Goal: Task Accomplishment & Management: Manage account settings

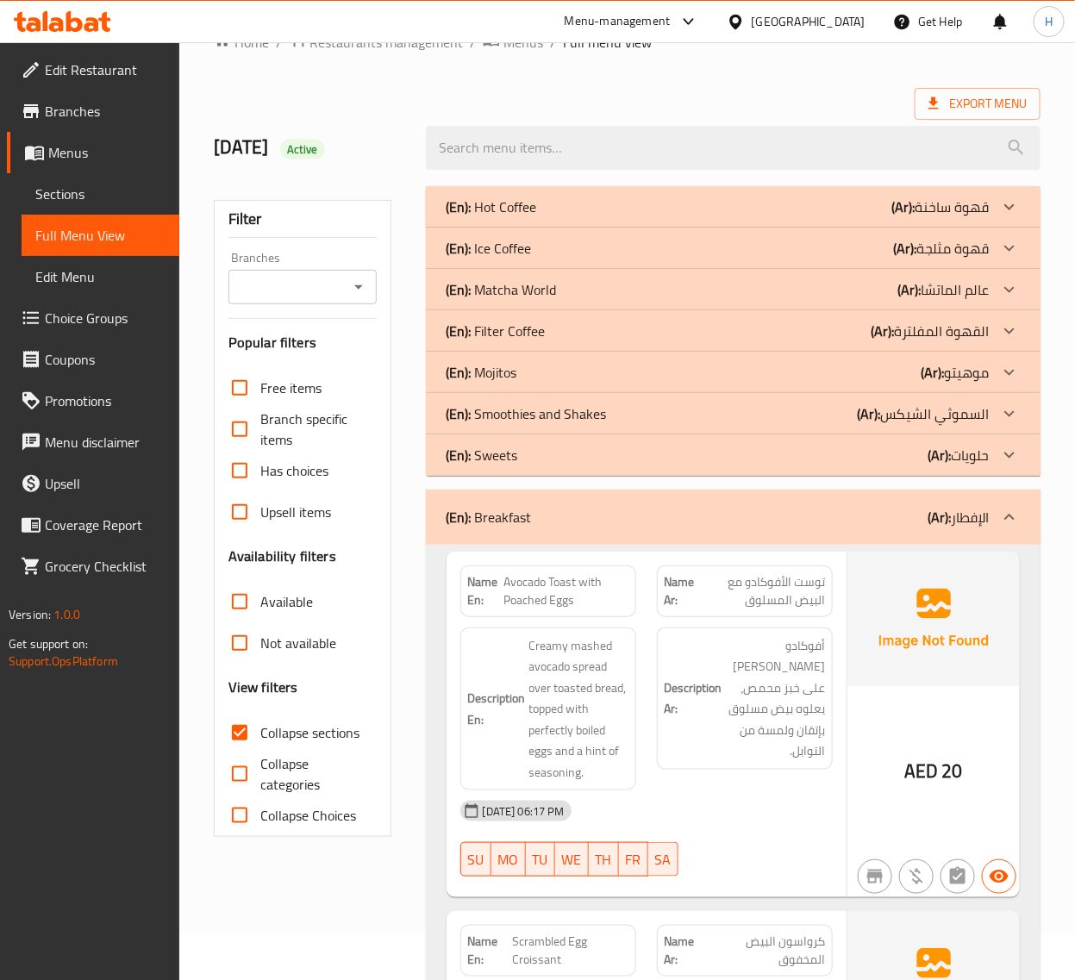
scroll to position [72, 0]
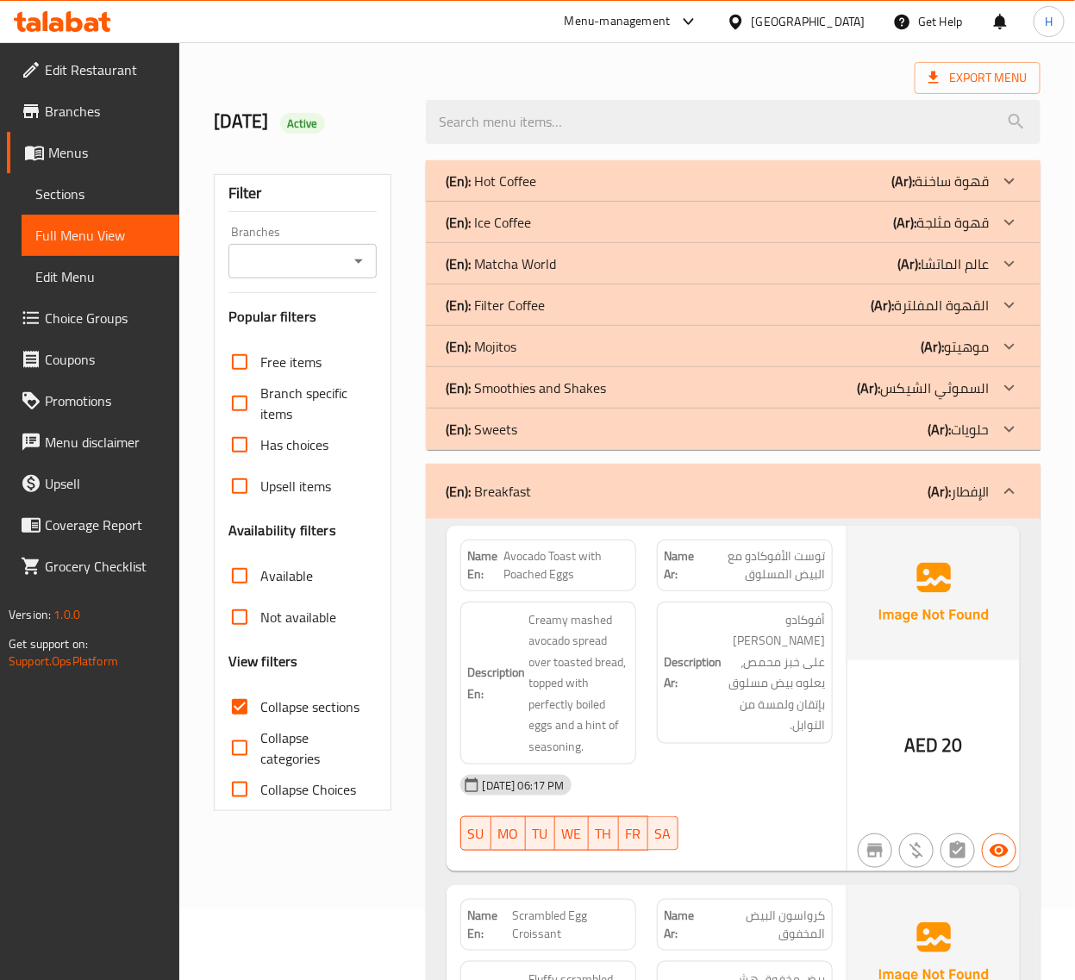
click at [536, 505] on div "(En): Breakfast (Ar): الإفطار" at bounding box center [733, 491] width 614 height 55
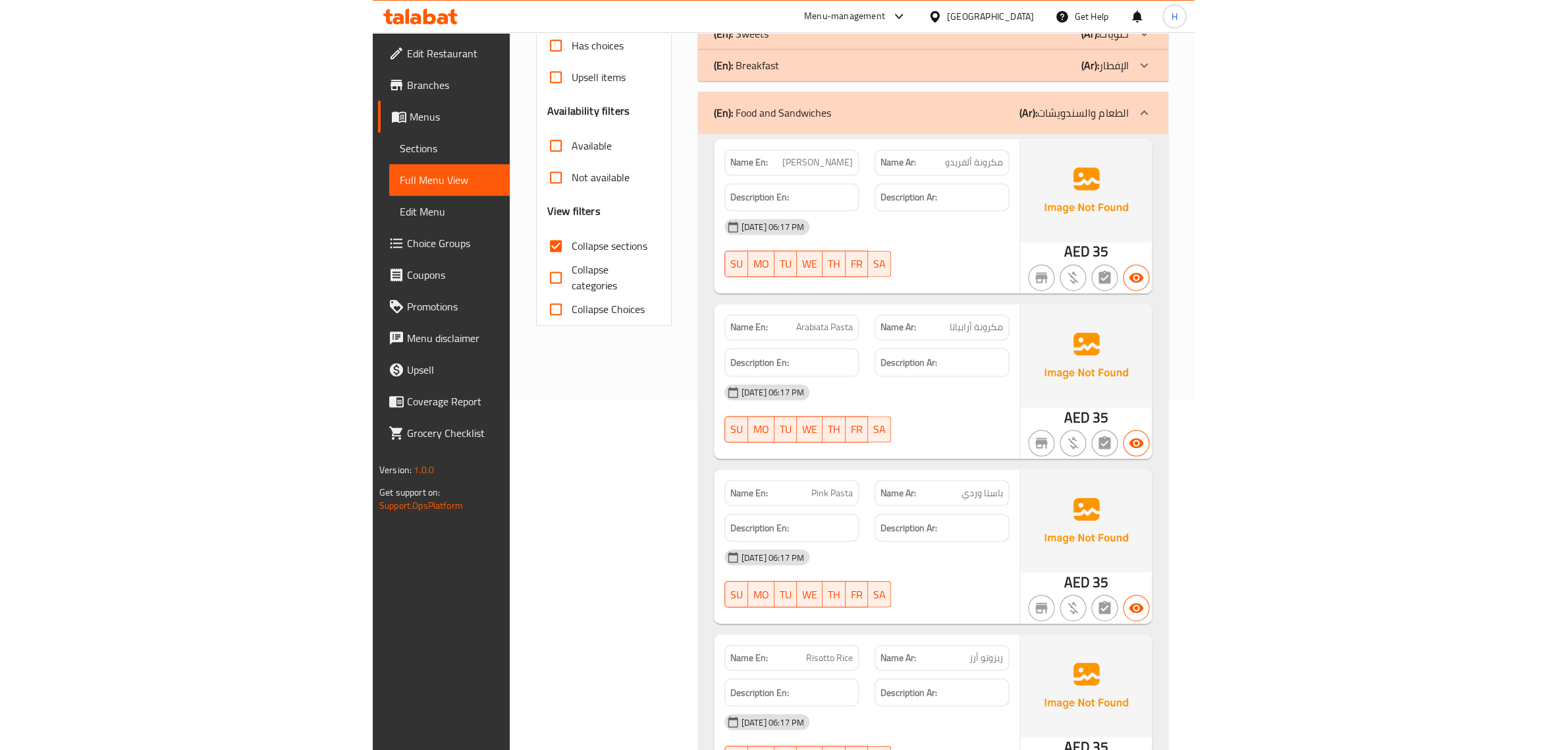
scroll to position [0, 0]
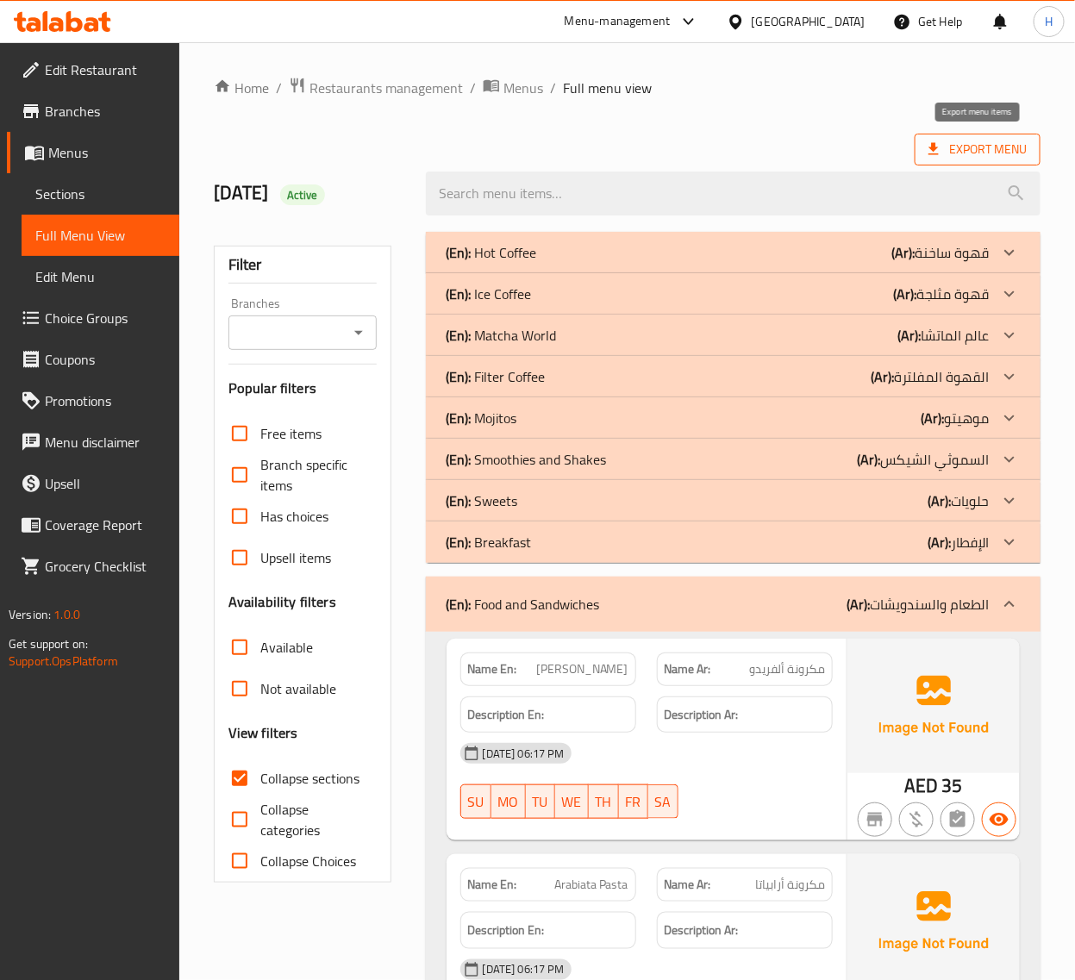
click at [938, 157] on icon at bounding box center [933, 148] width 17 height 17
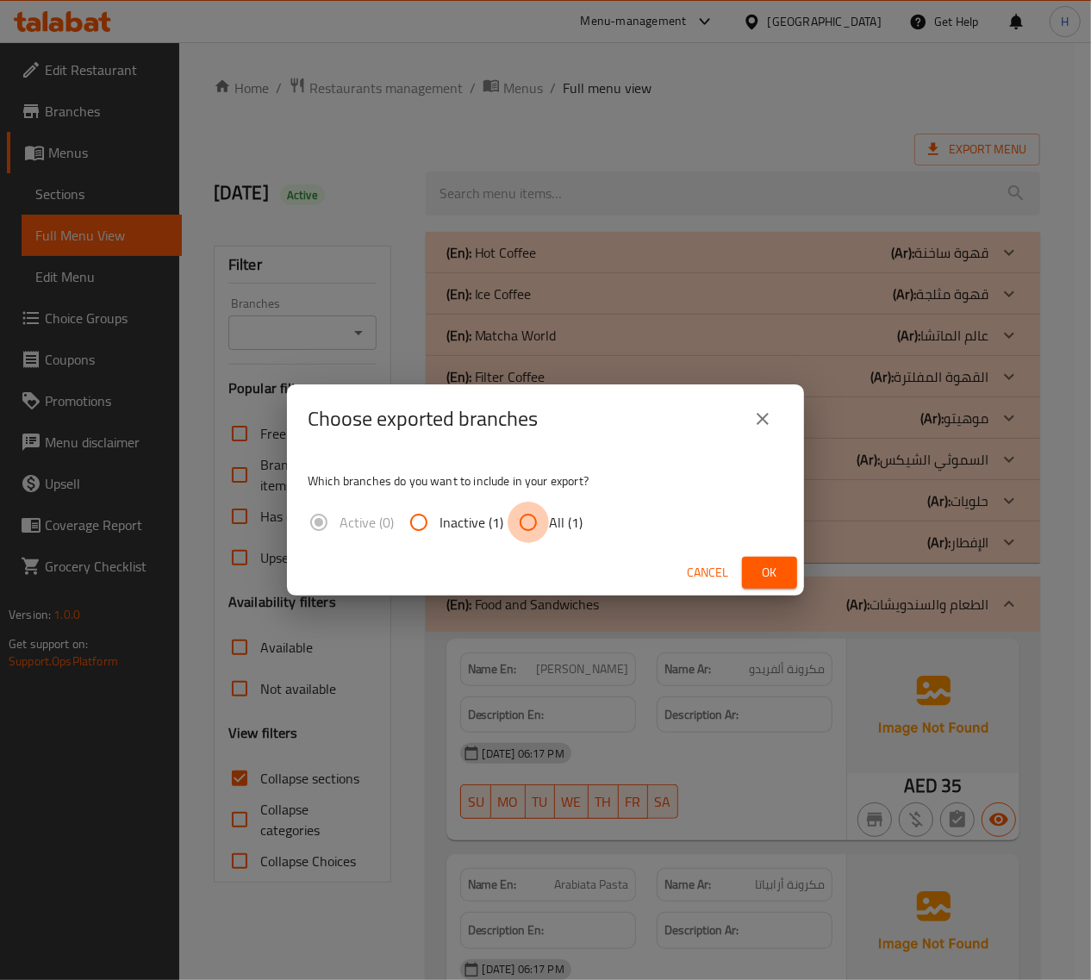
click at [520, 521] on input "All (1)" at bounding box center [528, 522] width 41 height 41
radio input "true"
click at [769, 569] on span "Ok" at bounding box center [770, 573] width 28 height 22
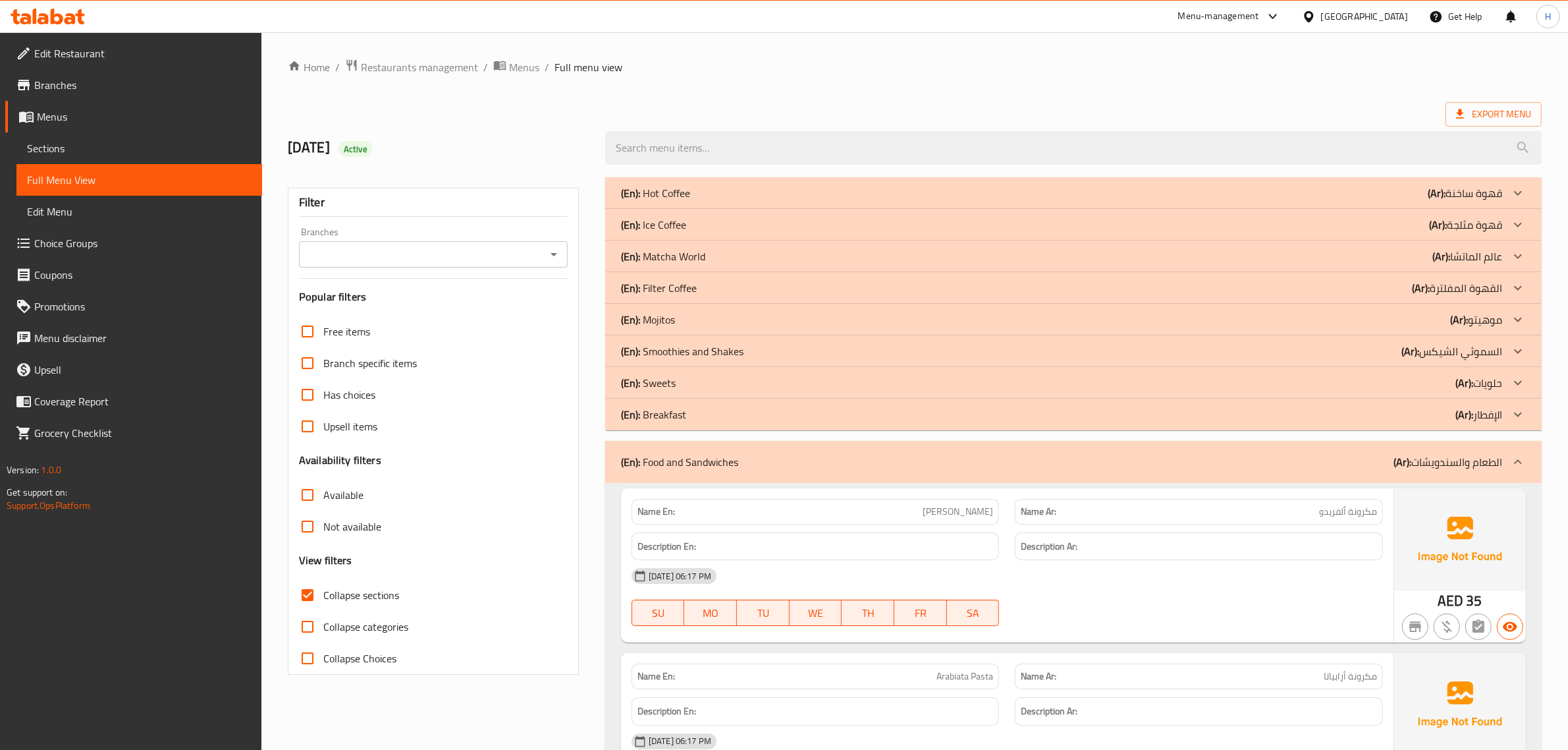
click at [1012, 68] on ol "Home / Restaurants management / Menus / Full menu view" at bounding box center [915, 67] width 1254 height 17
click at [135, 145] on span "Sections" at bounding box center [139, 148] width 225 height 16
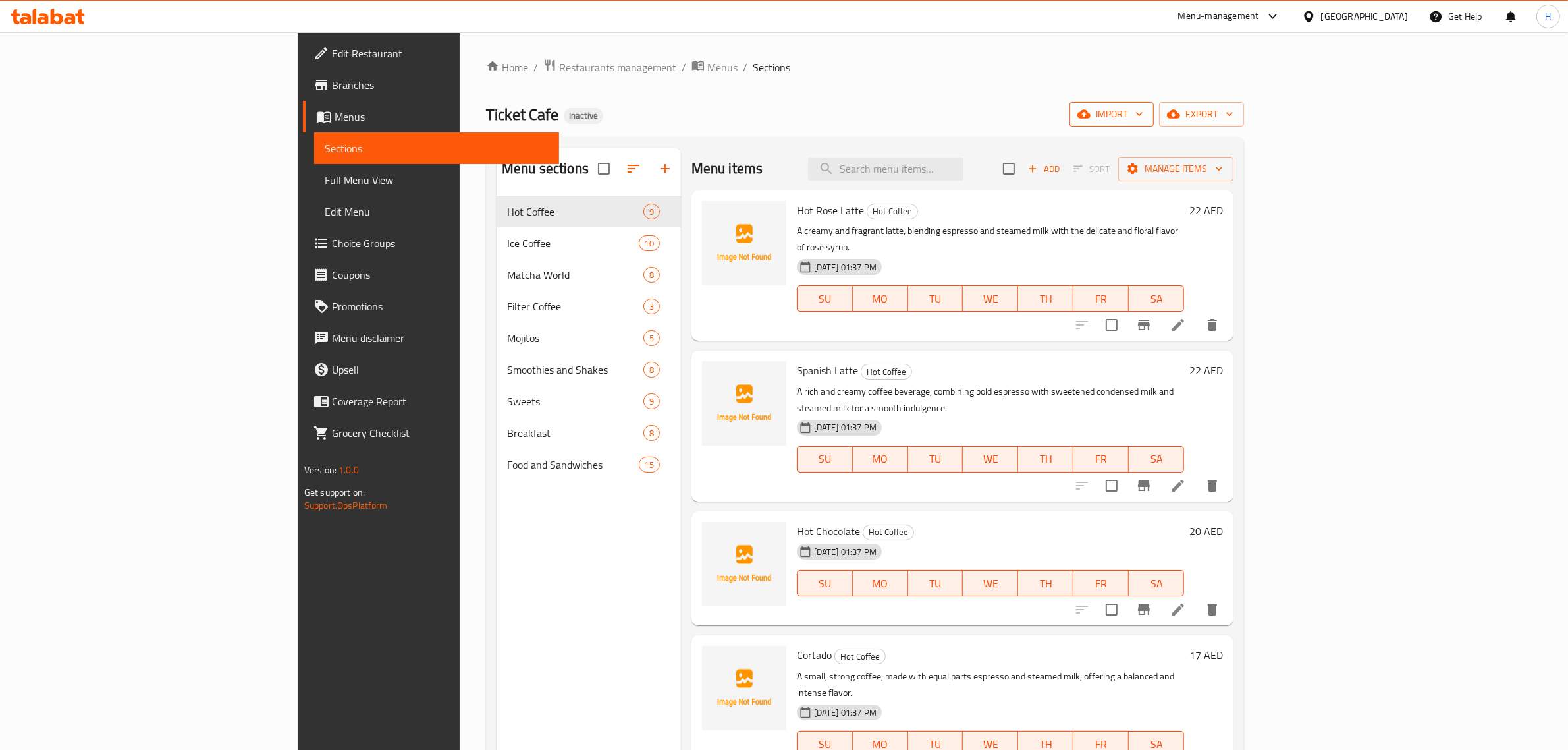
click at [1143, 122] on span "import" at bounding box center [1111, 115] width 63 height 17
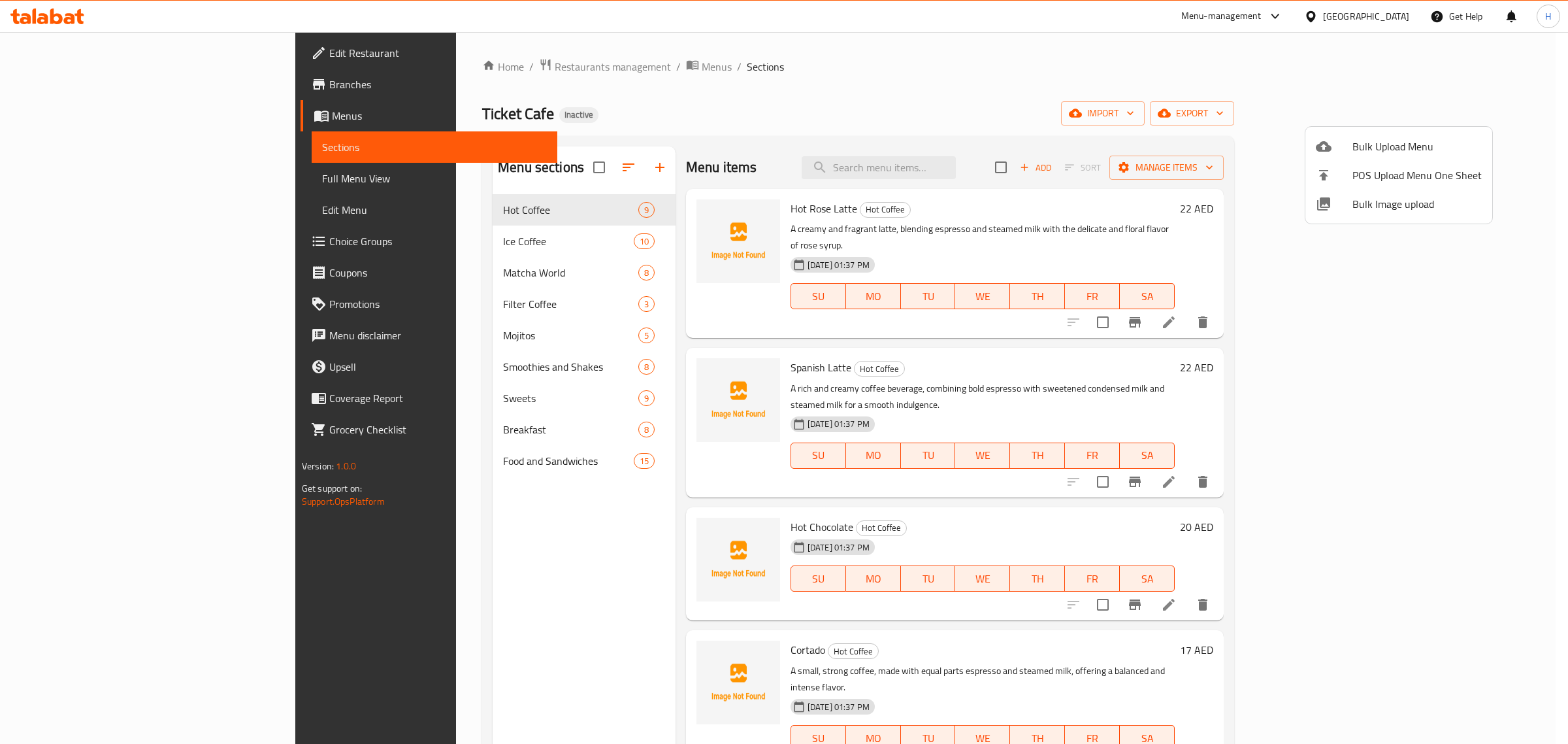
click at [1037, 67] on div at bounding box center [784, 372] width 1568 height 744
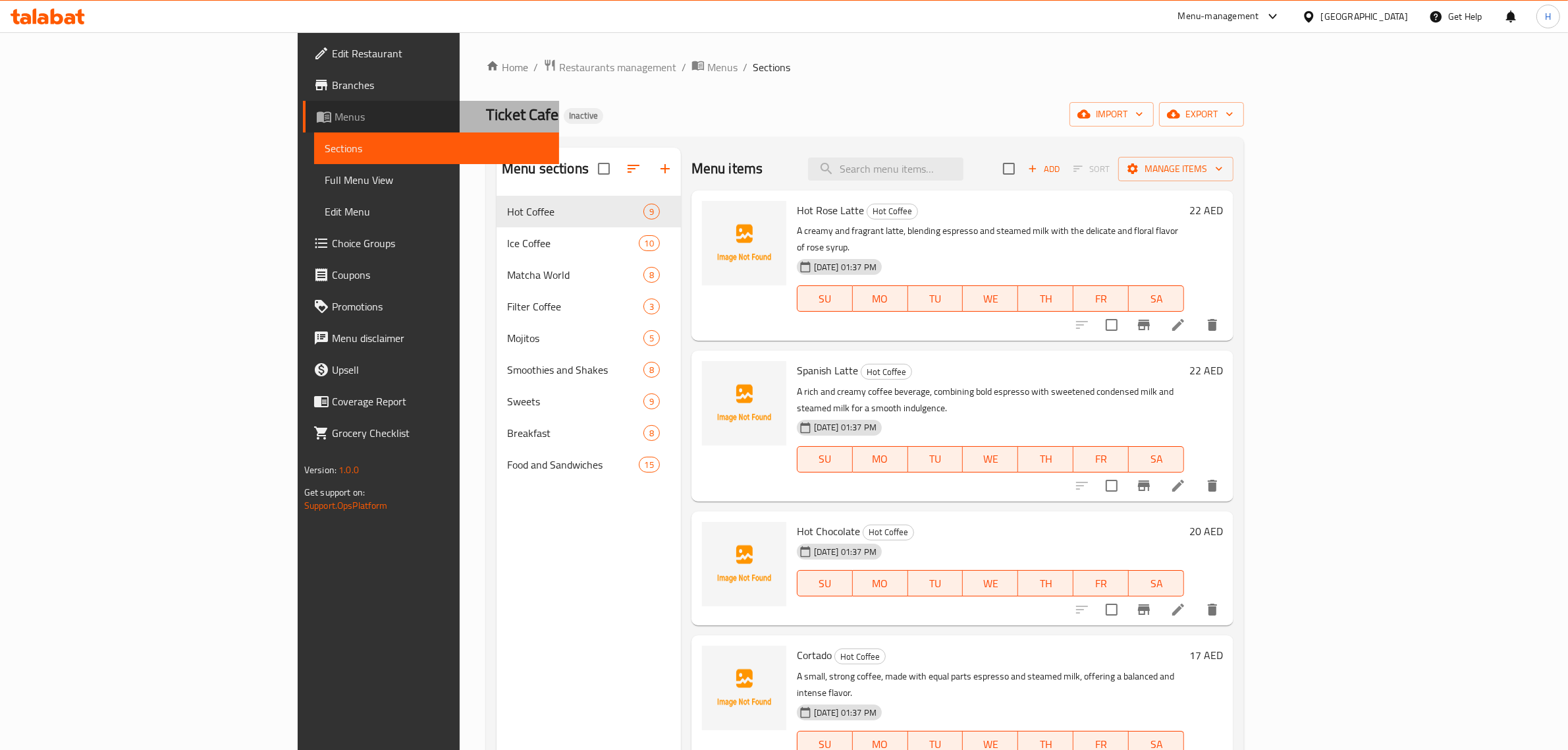
click at [335, 109] on span "Menus" at bounding box center [442, 116] width 215 height 16
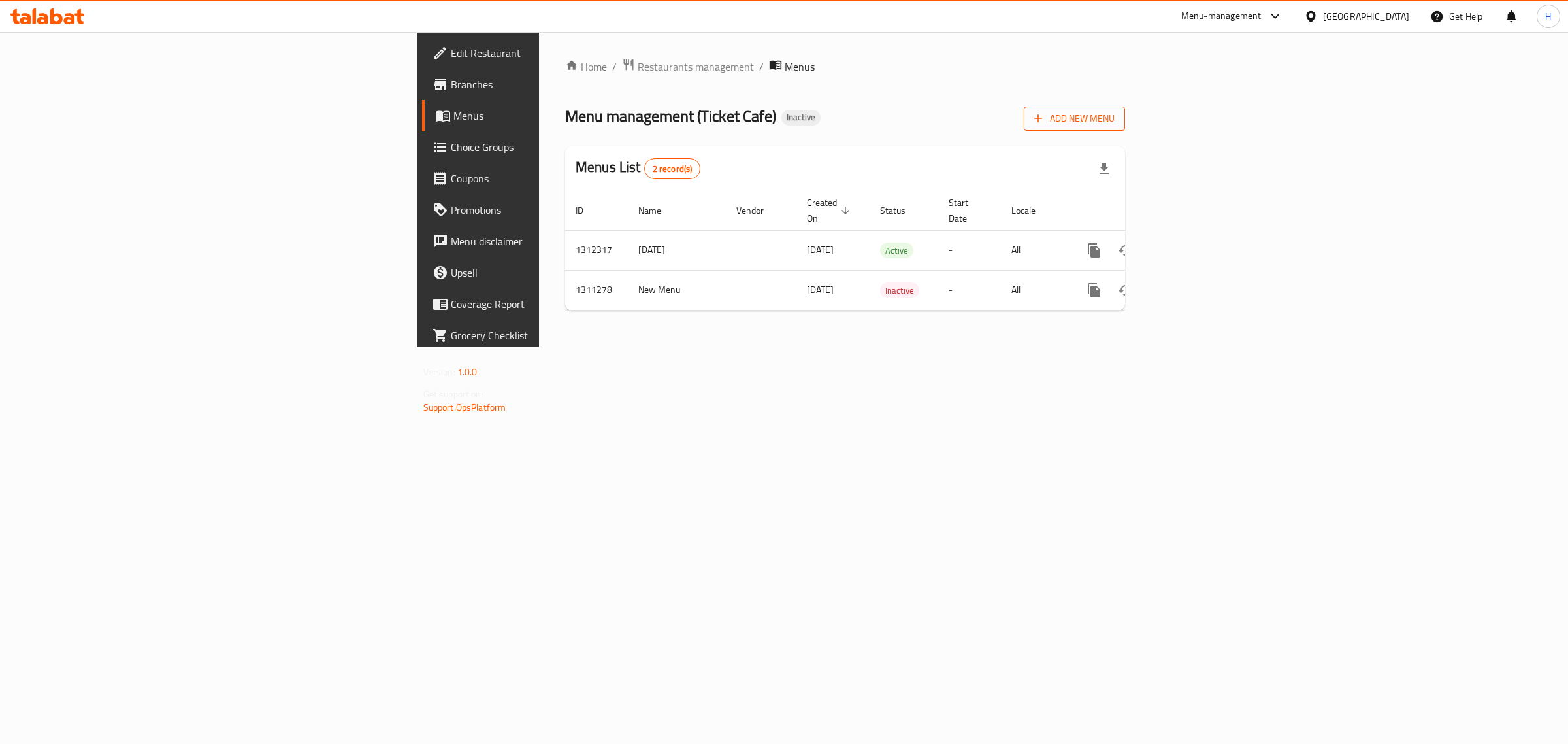
click at [1115, 125] on span "Add New Menu" at bounding box center [1074, 119] width 80 height 17
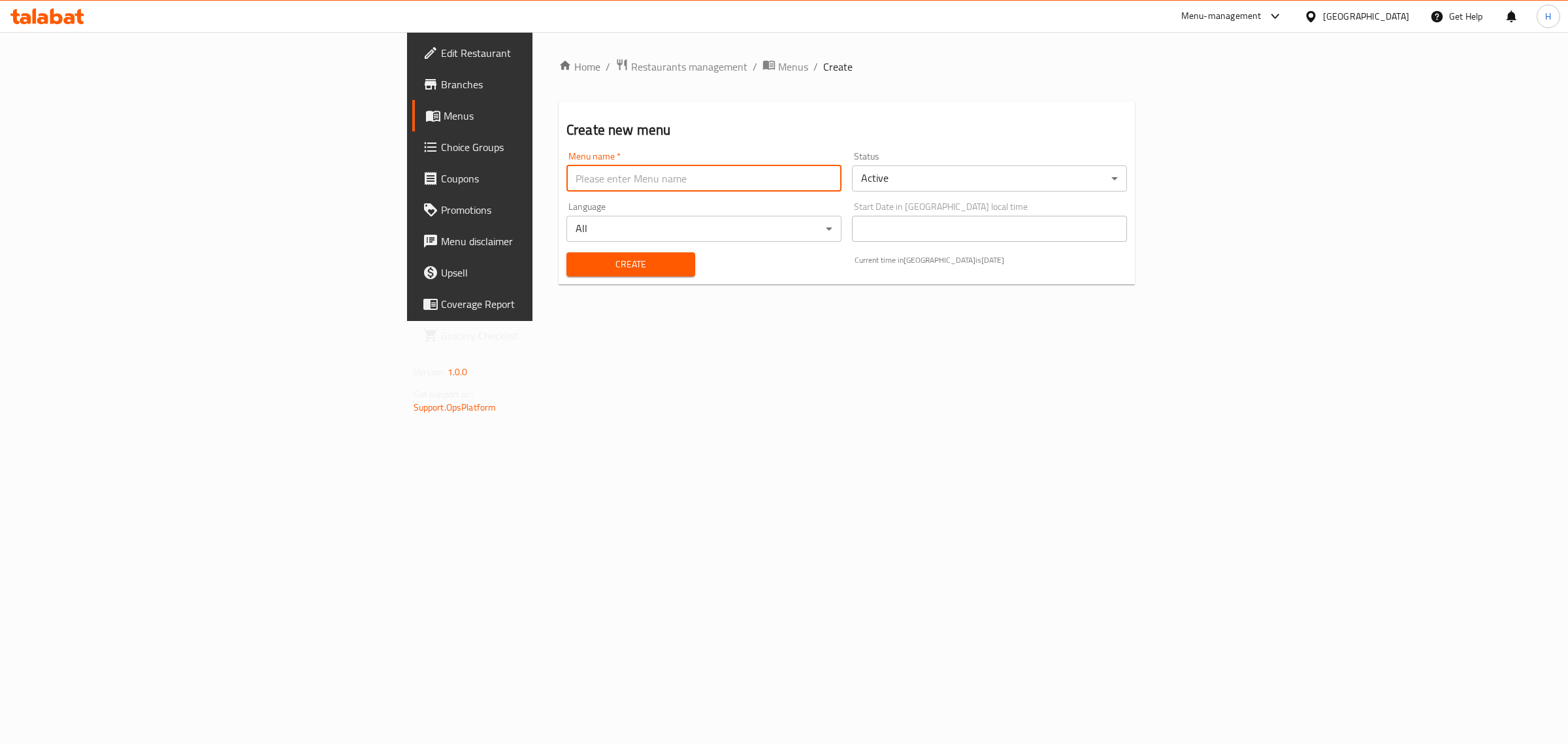
click at [566, 187] on input "text" at bounding box center [704, 178] width 275 height 26
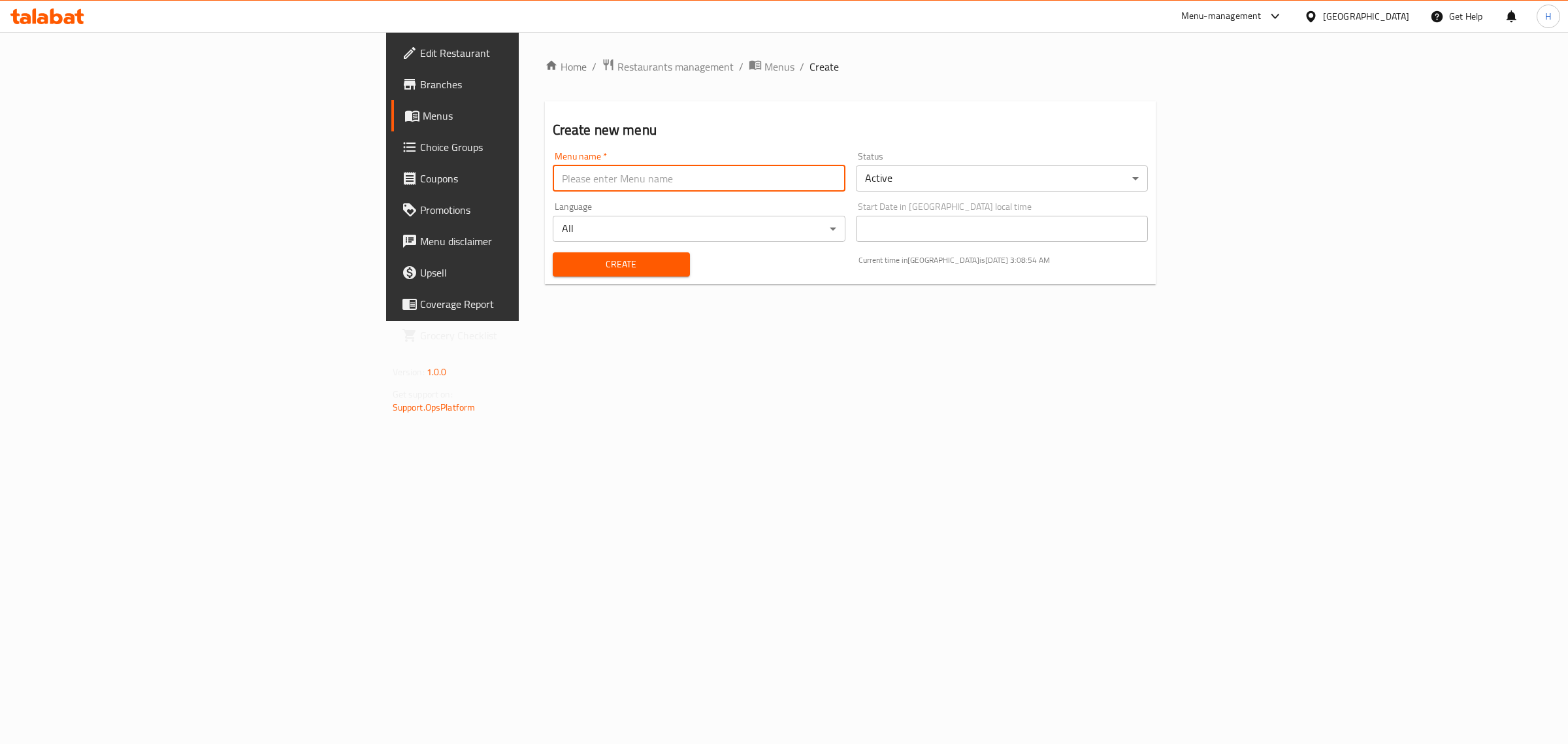
type input "new"
click at [563, 258] on span "Create" at bounding box center [621, 265] width 116 height 17
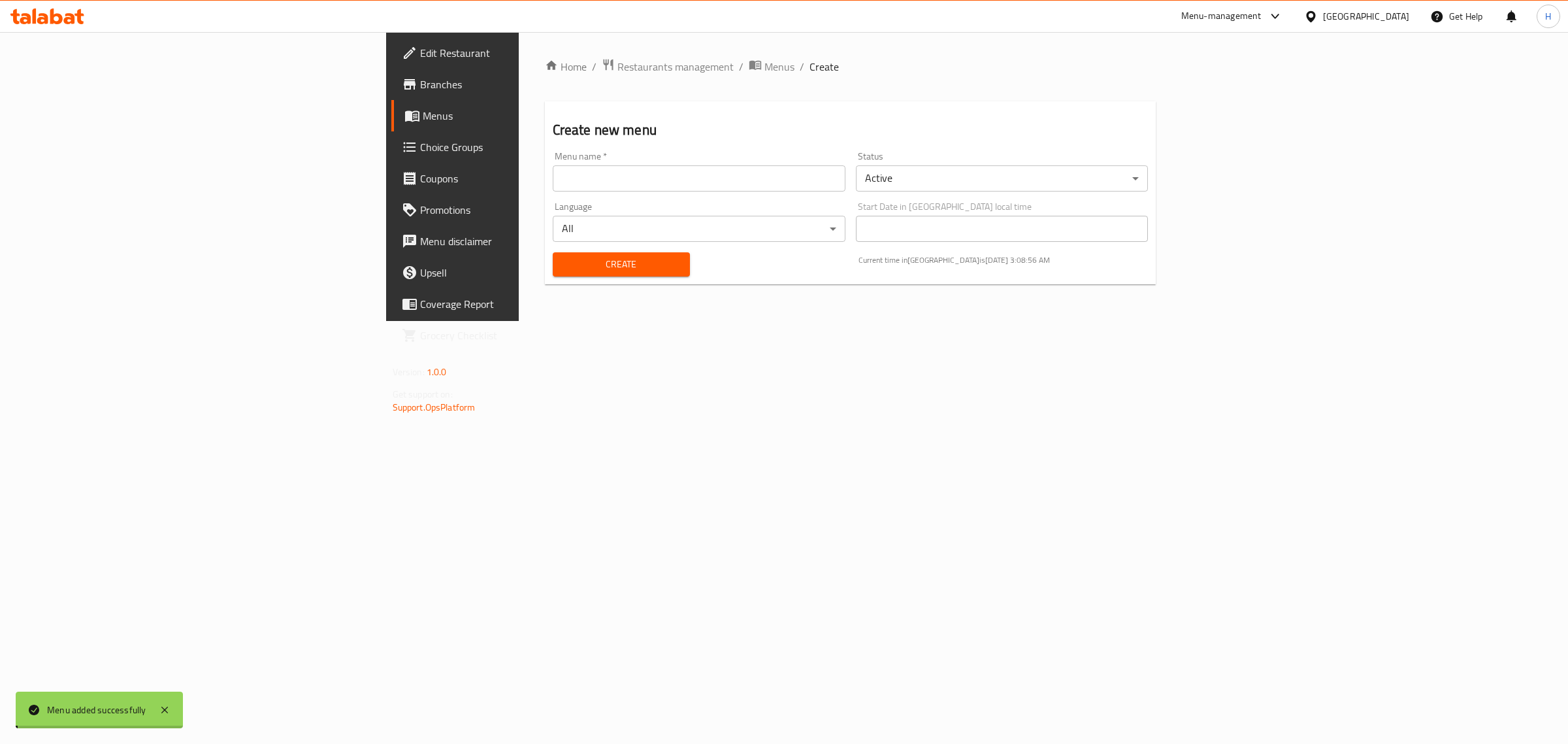
click at [423, 111] on span "Menus" at bounding box center [531, 115] width 215 height 16
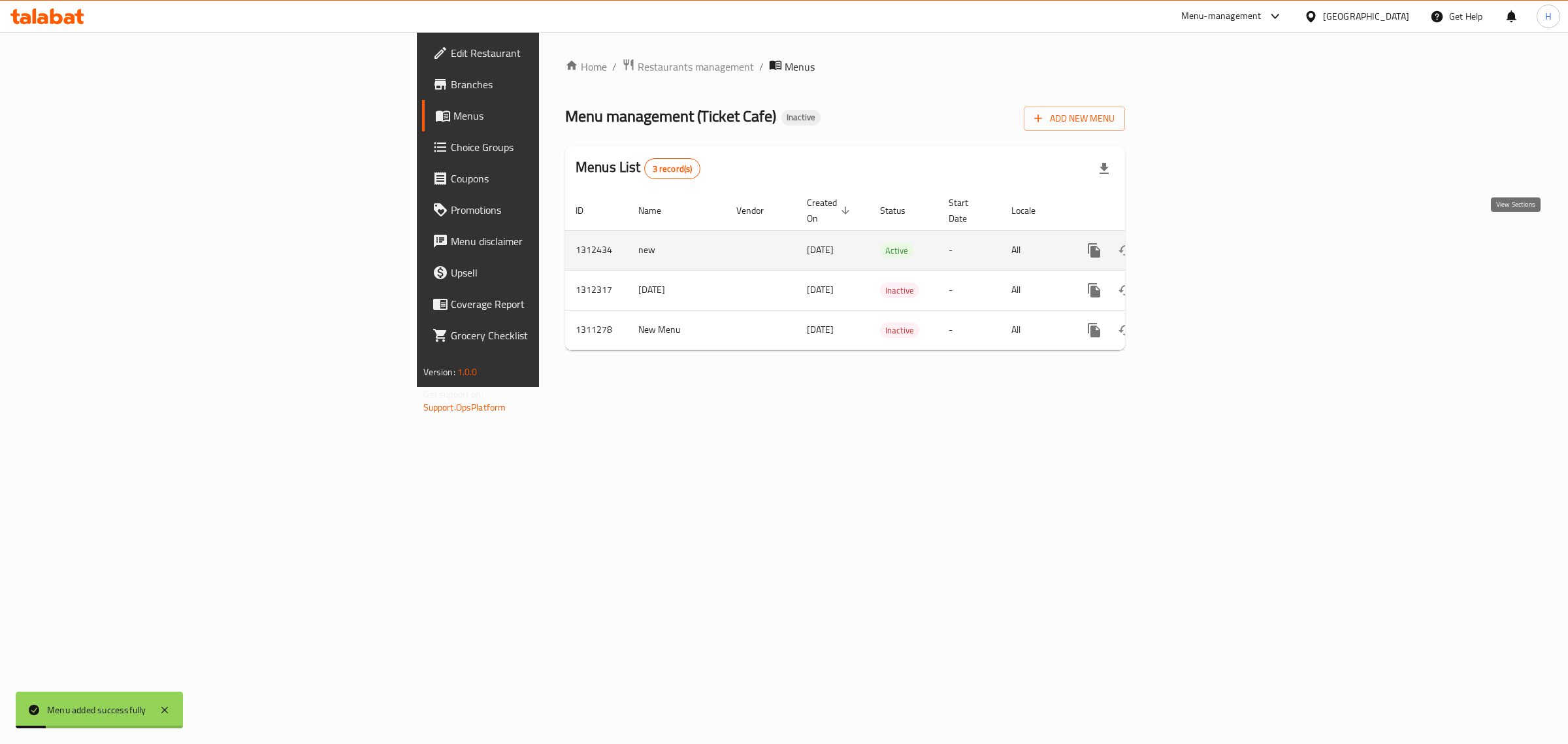
click at [1196, 243] on icon "enhanced table" at bounding box center [1188, 250] width 16 height 16
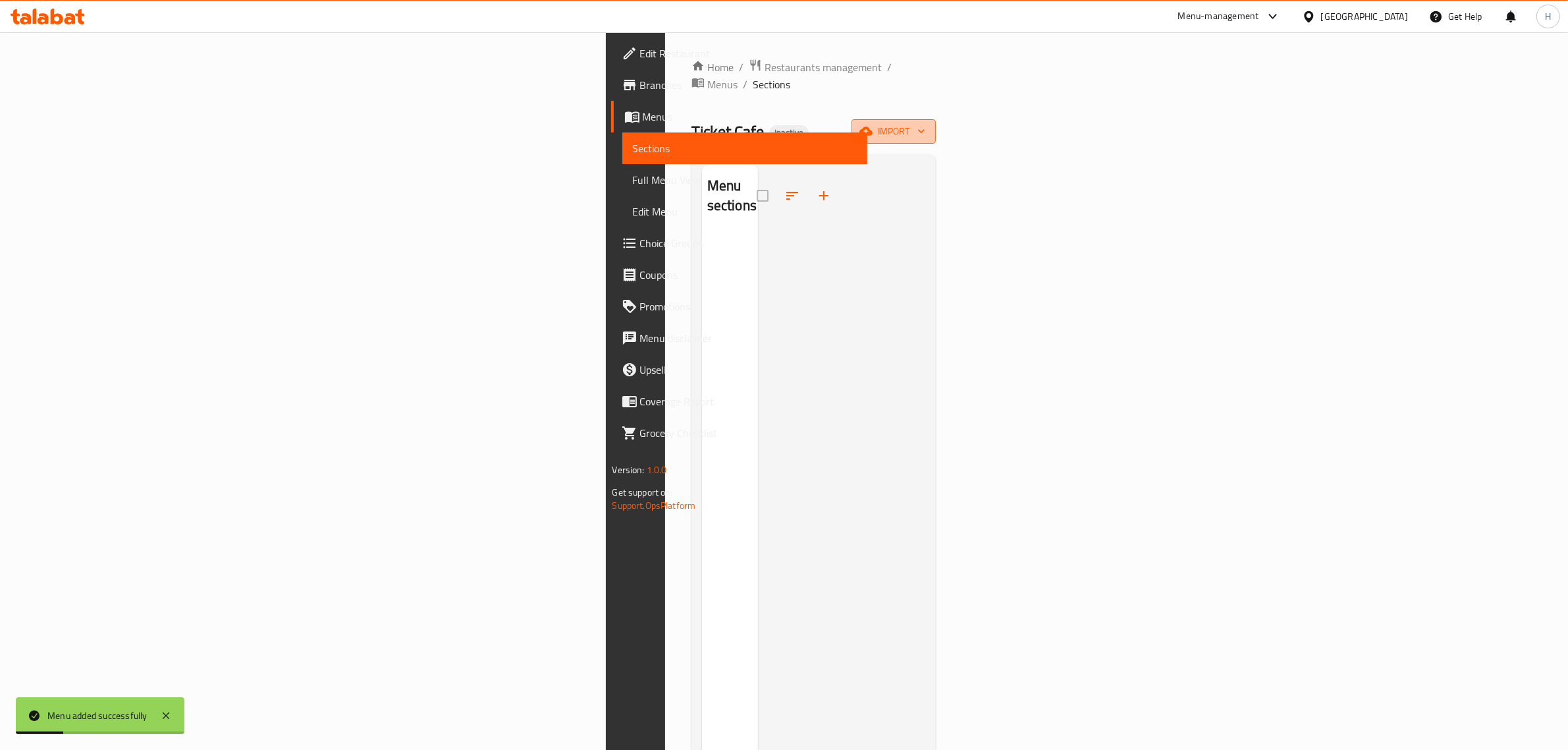
click at [925, 123] on span "import" at bounding box center [893, 131] width 63 height 17
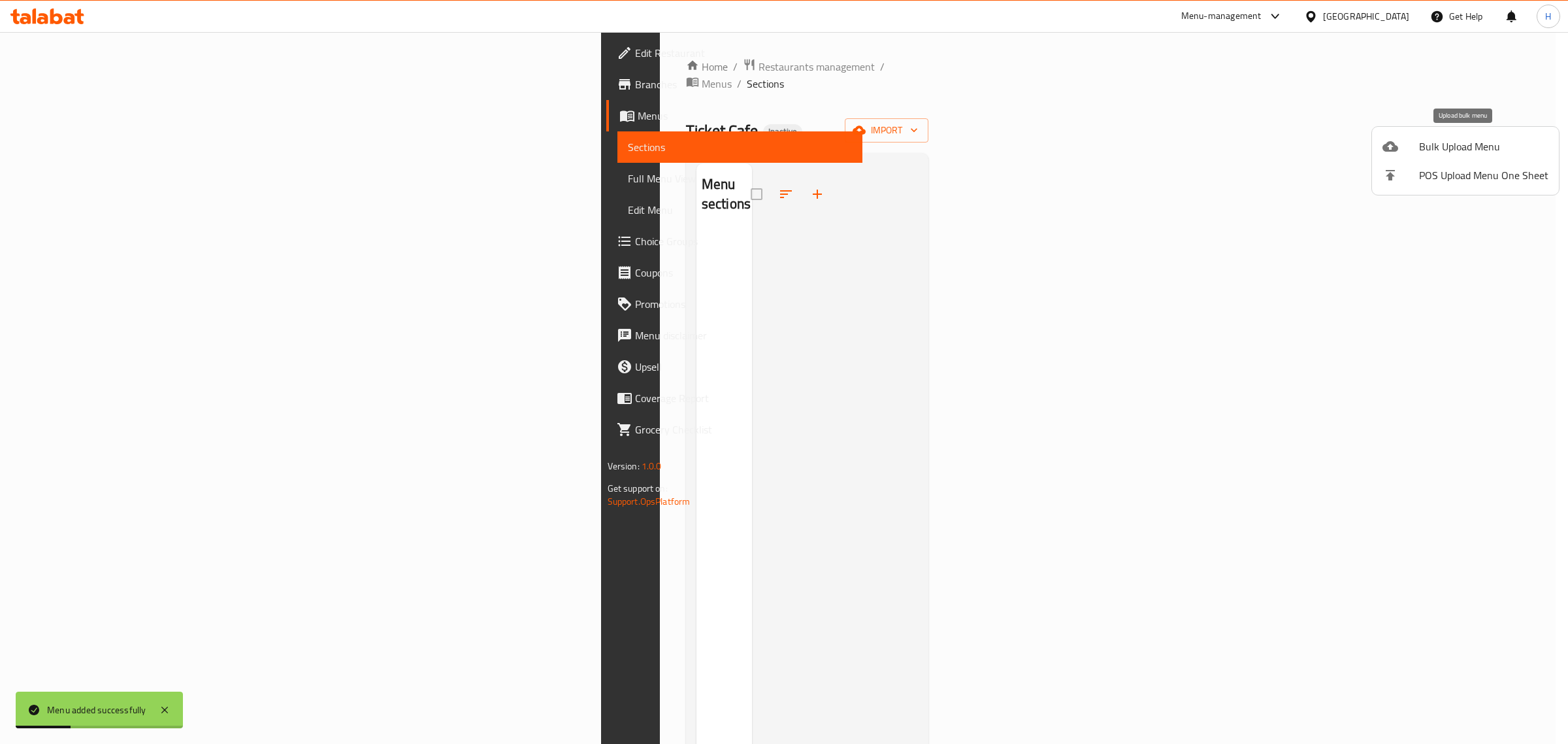
click at [1463, 139] on span "Bulk Upload Menu" at bounding box center [1484, 146] width 130 height 16
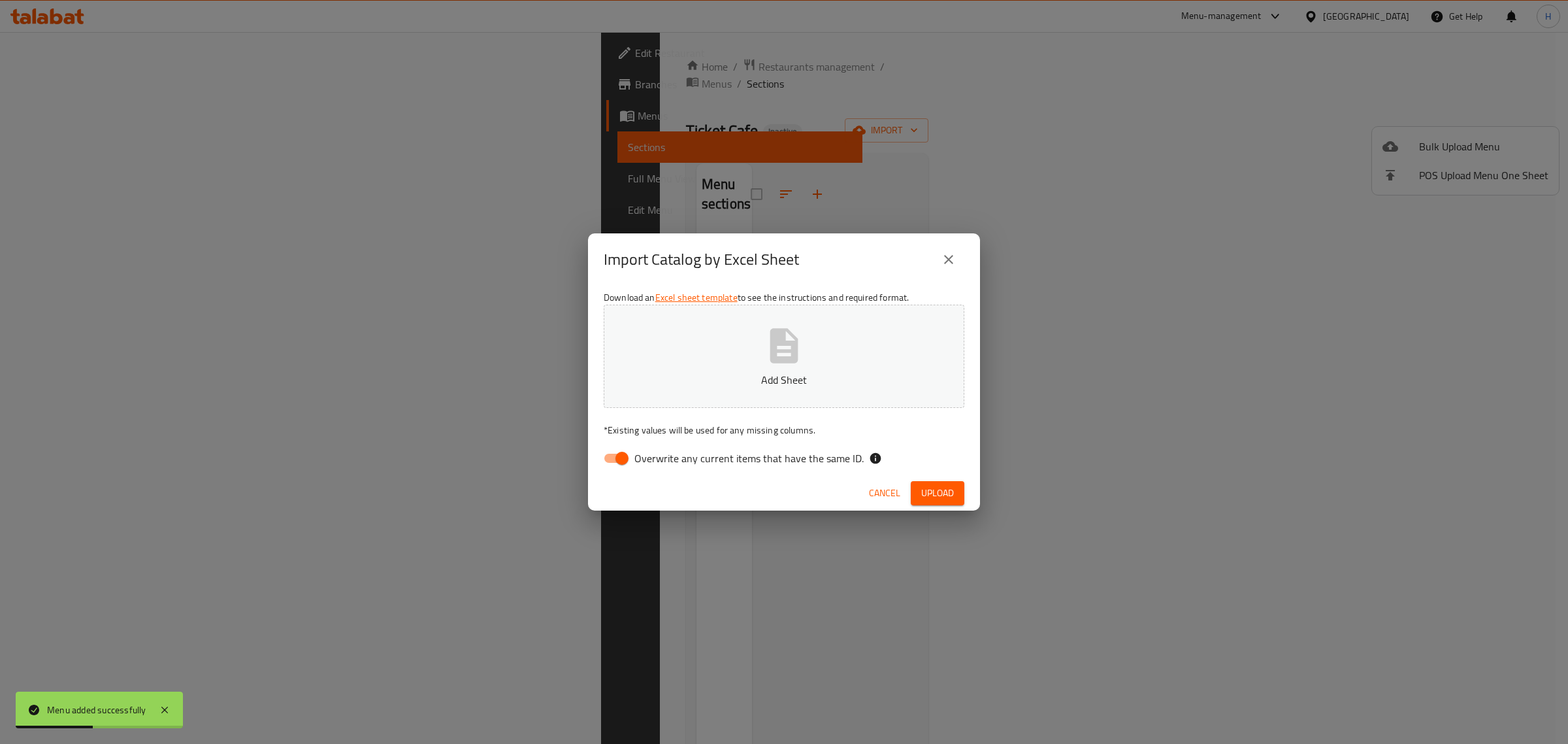
click at [619, 456] on input "Overwrite any current items that have the same ID." at bounding box center [622, 458] width 74 height 25
checkbox input "false"
click at [657, 383] on p "Add Sheet" at bounding box center [784, 379] width 320 height 16
click at [938, 494] on span "Upload" at bounding box center [937, 493] width 33 height 17
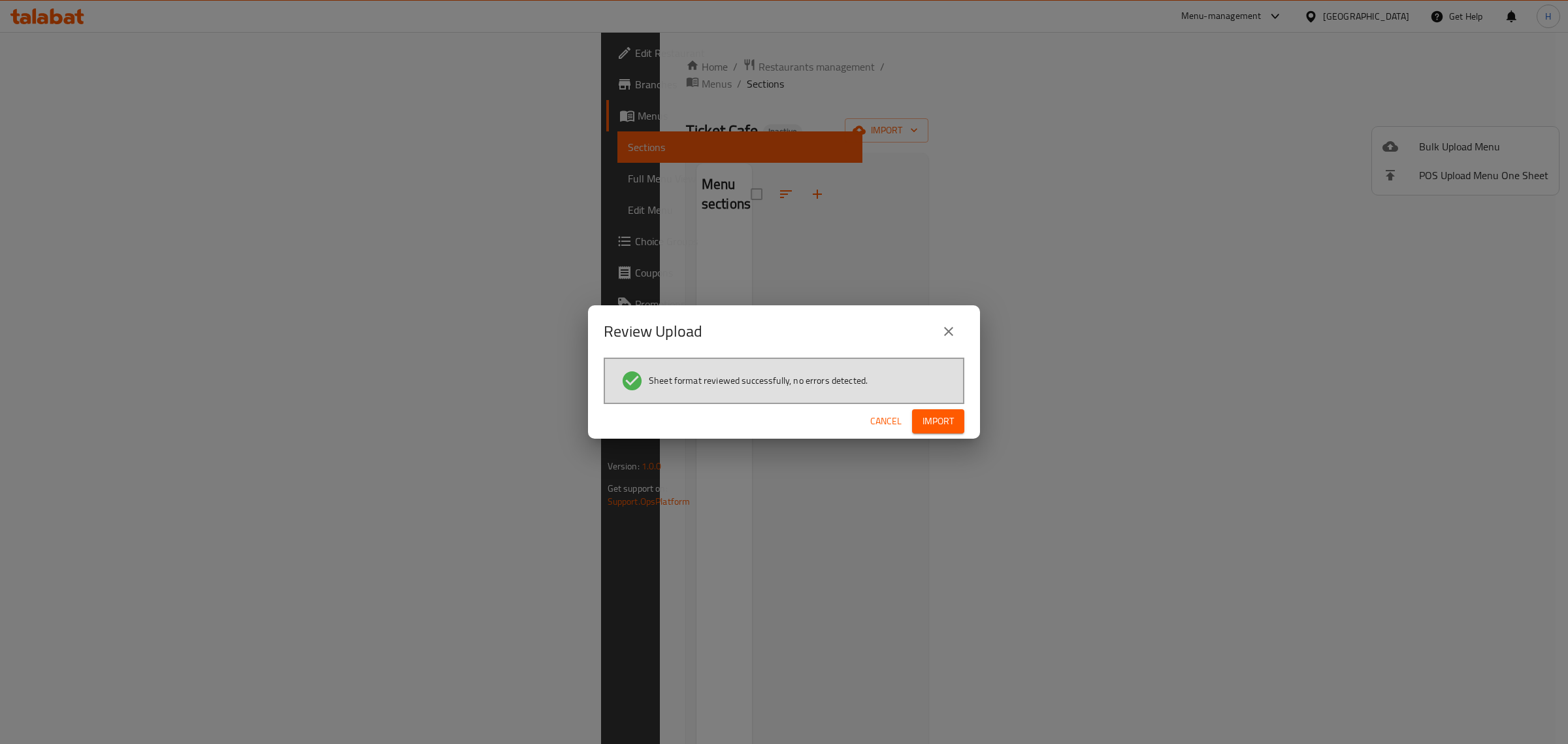
click at [942, 420] on span "Import" at bounding box center [938, 422] width 31 height 17
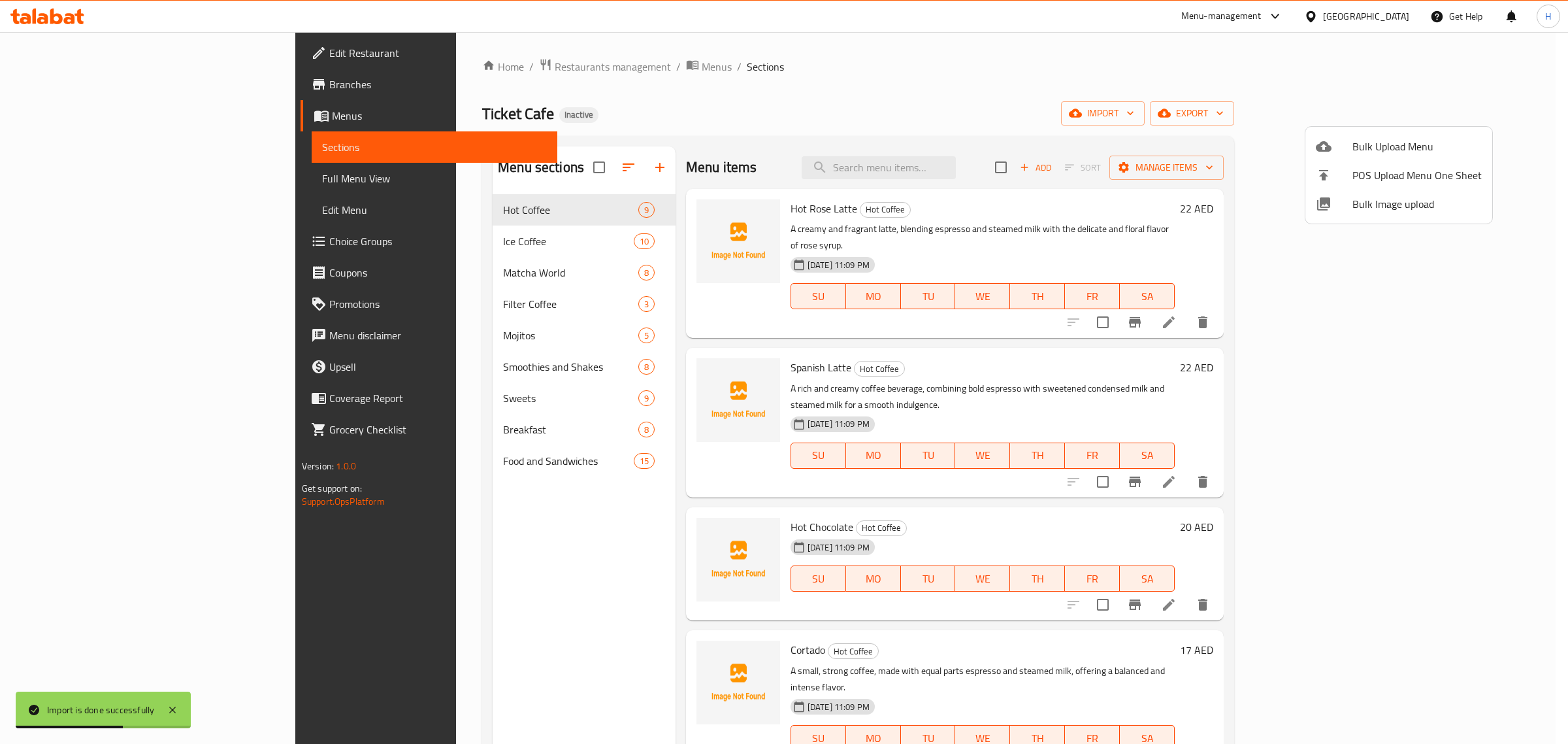
click at [135, 174] on div at bounding box center [784, 372] width 1568 height 744
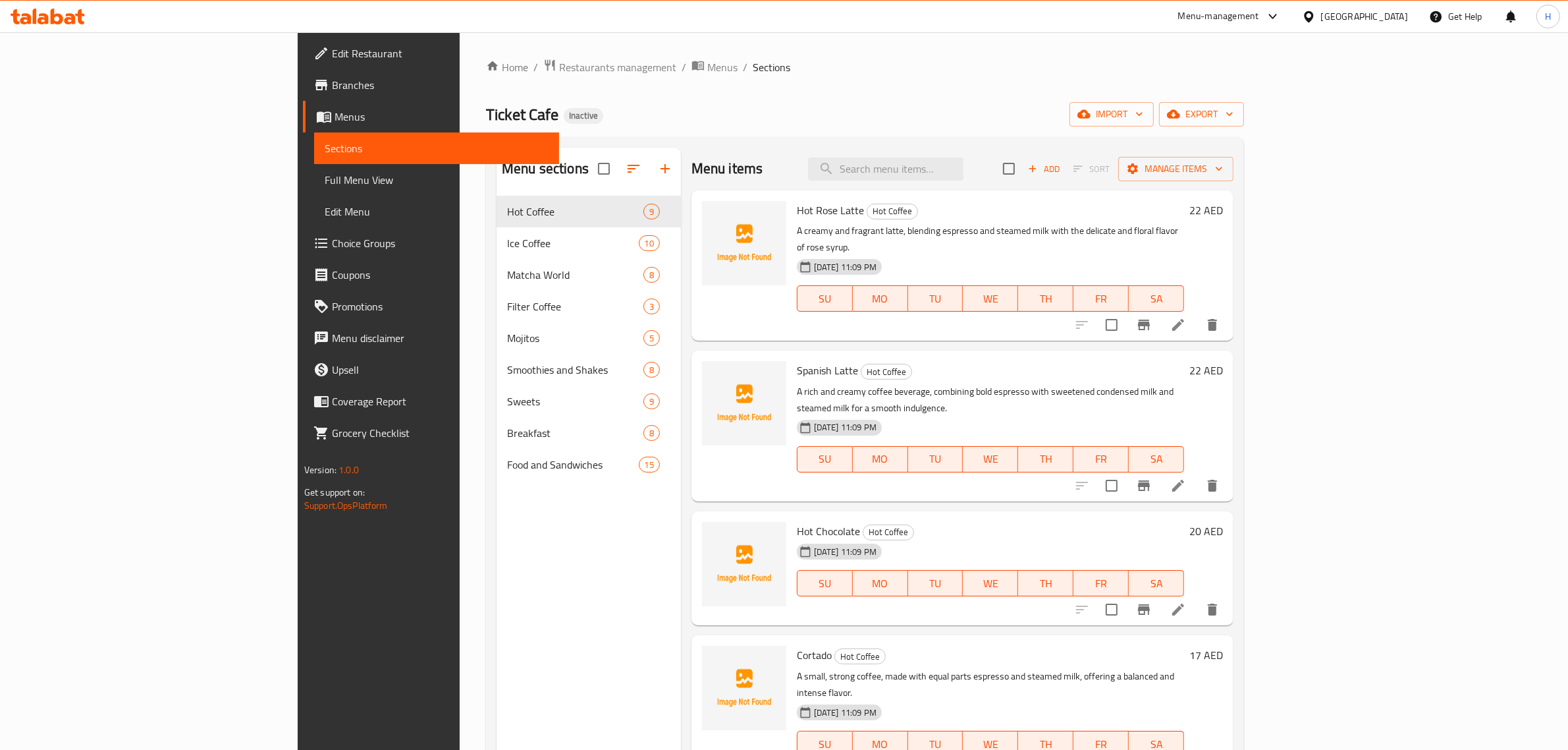
click at [325, 177] on span "Full Menu View" at bounding box center [437, 180] width 225 height 16
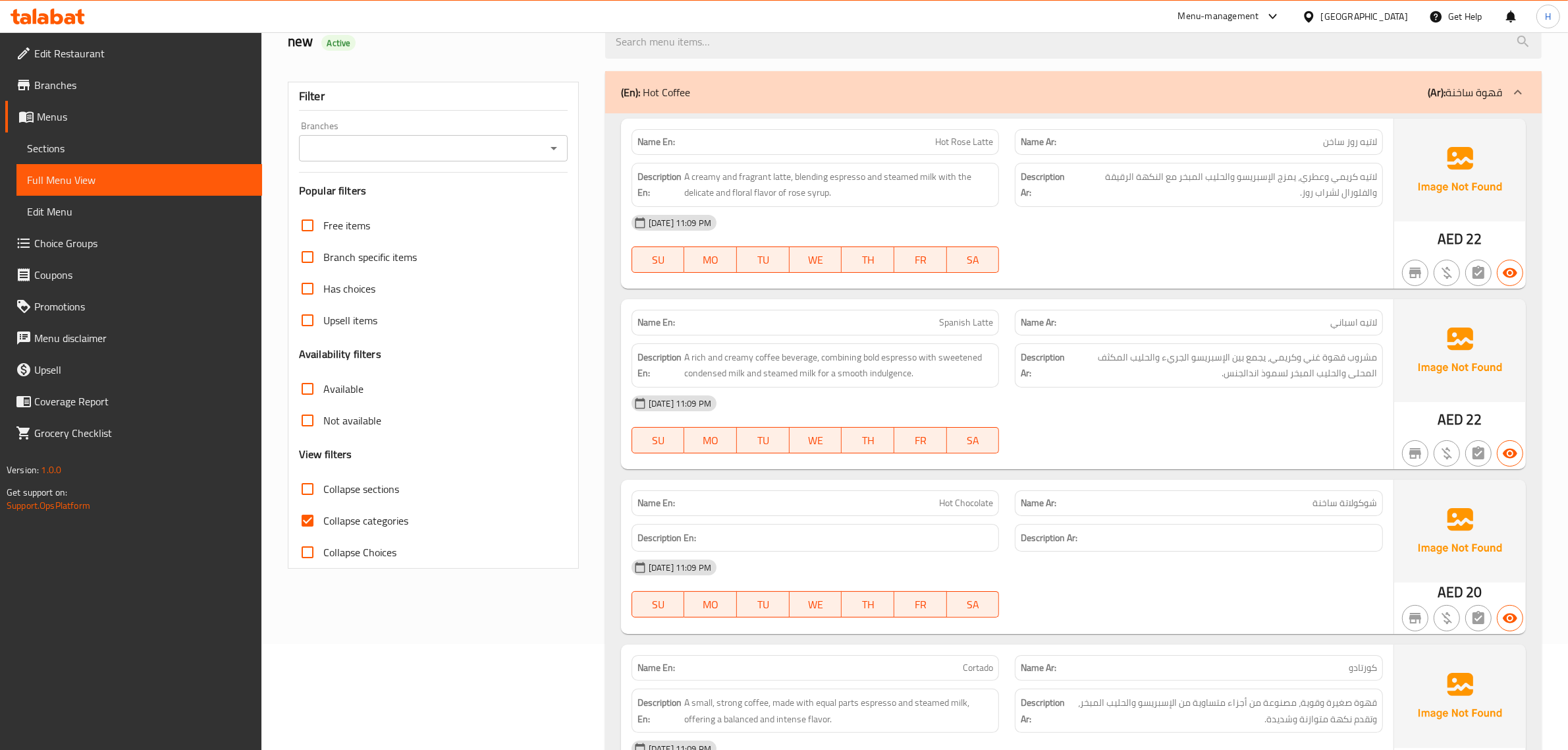
scroll to position [109, 0]
click at [374, 509] on span "Collapse categories" at bounding box center [365, 517] width 85 height 16
click at [323, 509] on input "Collapse categories" at bounding box center [307, 517] width 31 height 31
checkbox input "false"
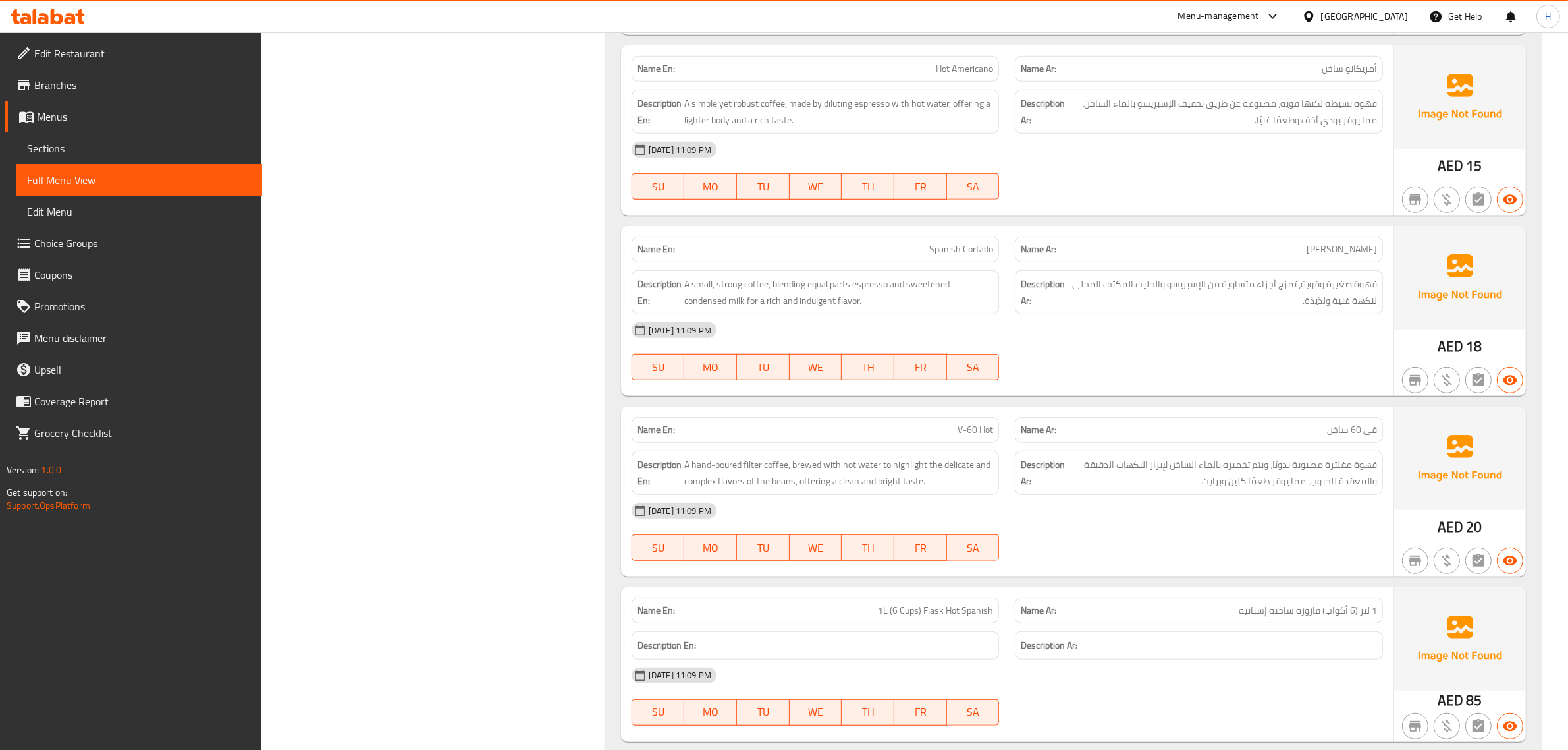
scroll to position [1070, 0]
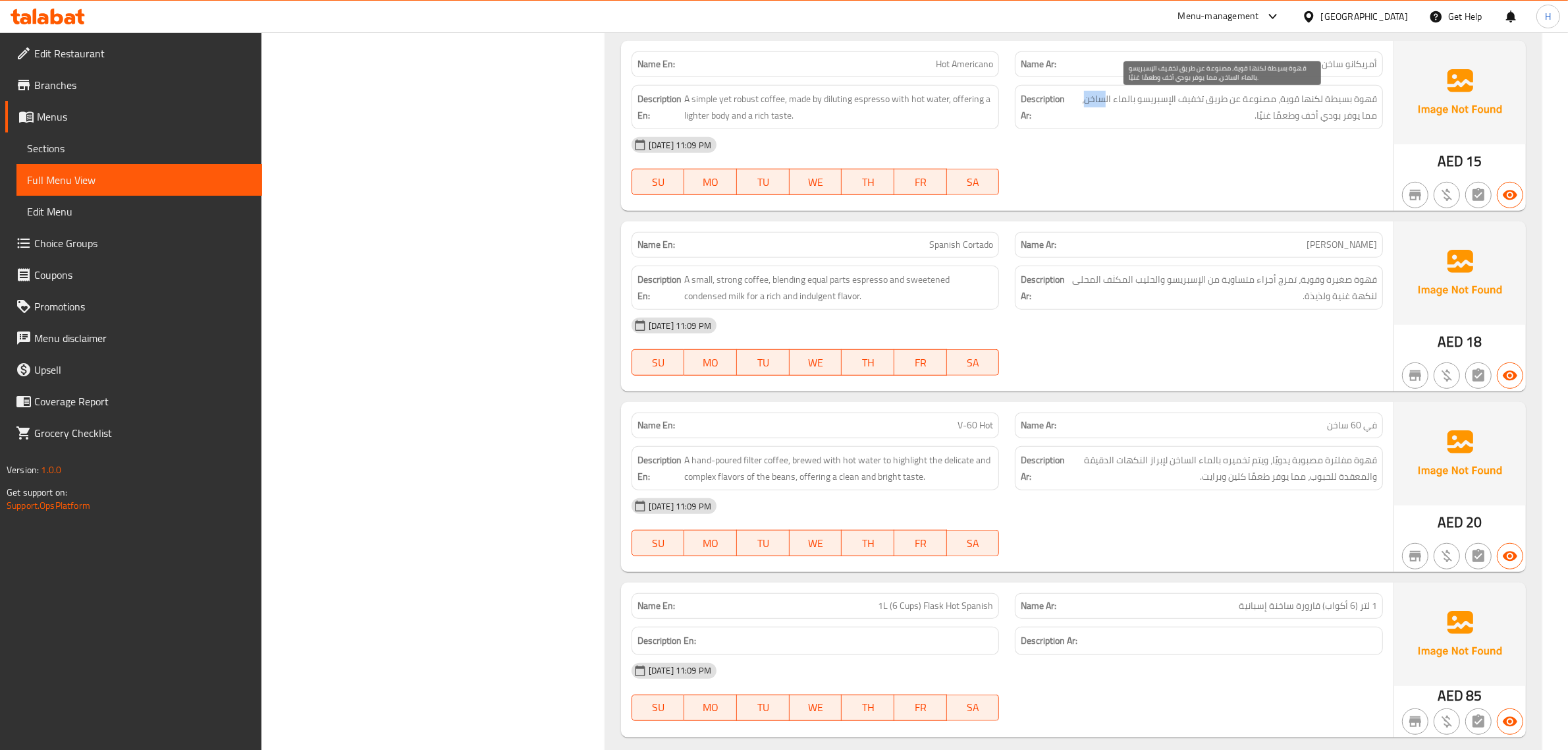
drag, startPoint x: 1103, startPoint y: 99, endPoint x: 1084, endPoint y: 101, distance: 19.1
click at [1084, 101] on span "قهوة بسيطة لكنها قوية، مصنوعة عن طريق تخفيف الإسبريسو بالماء الساخن، مما يوفر ب…" at bounding box center [1222, 107] width 309 height 32
copy span "ساخن"
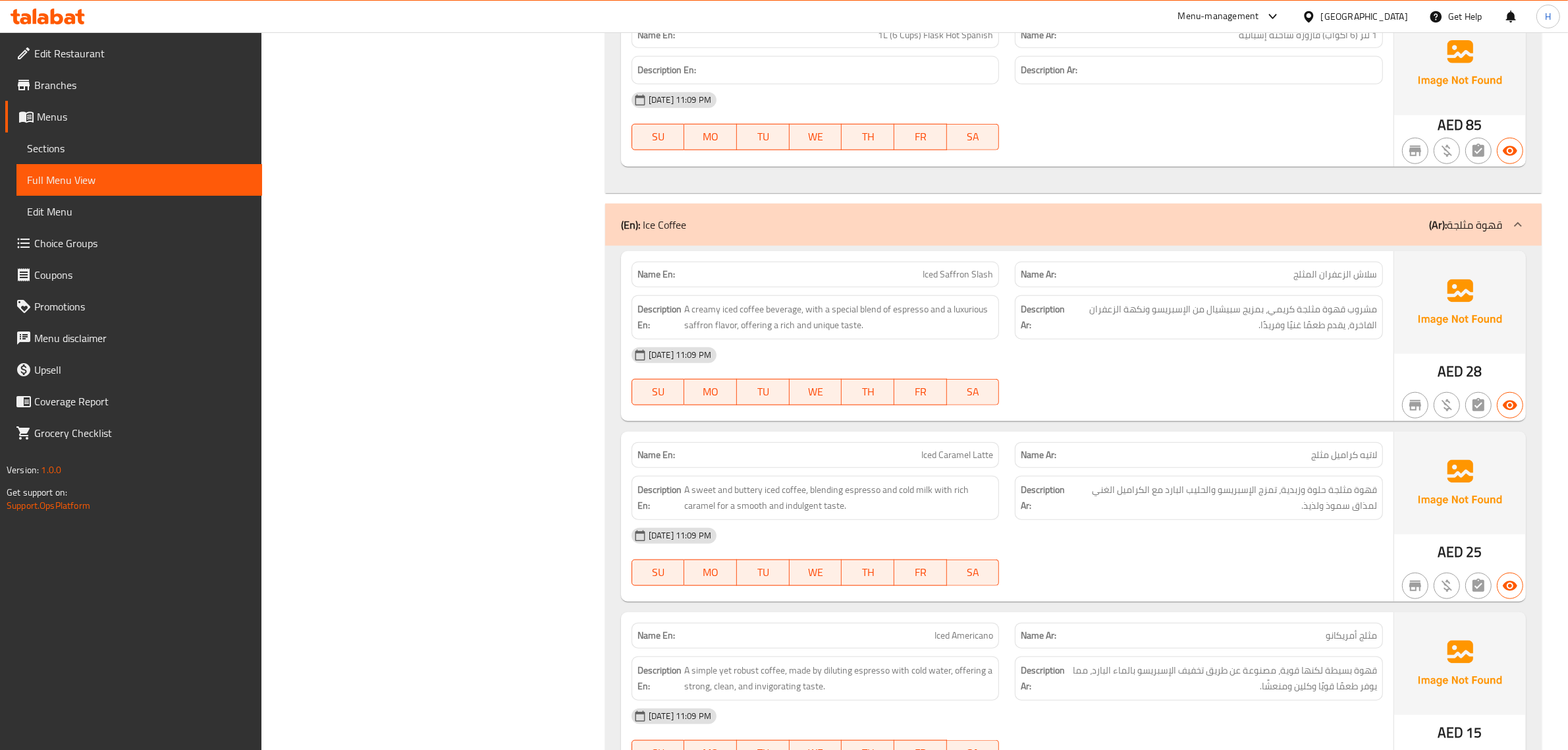
scroll to position [1647, 0]
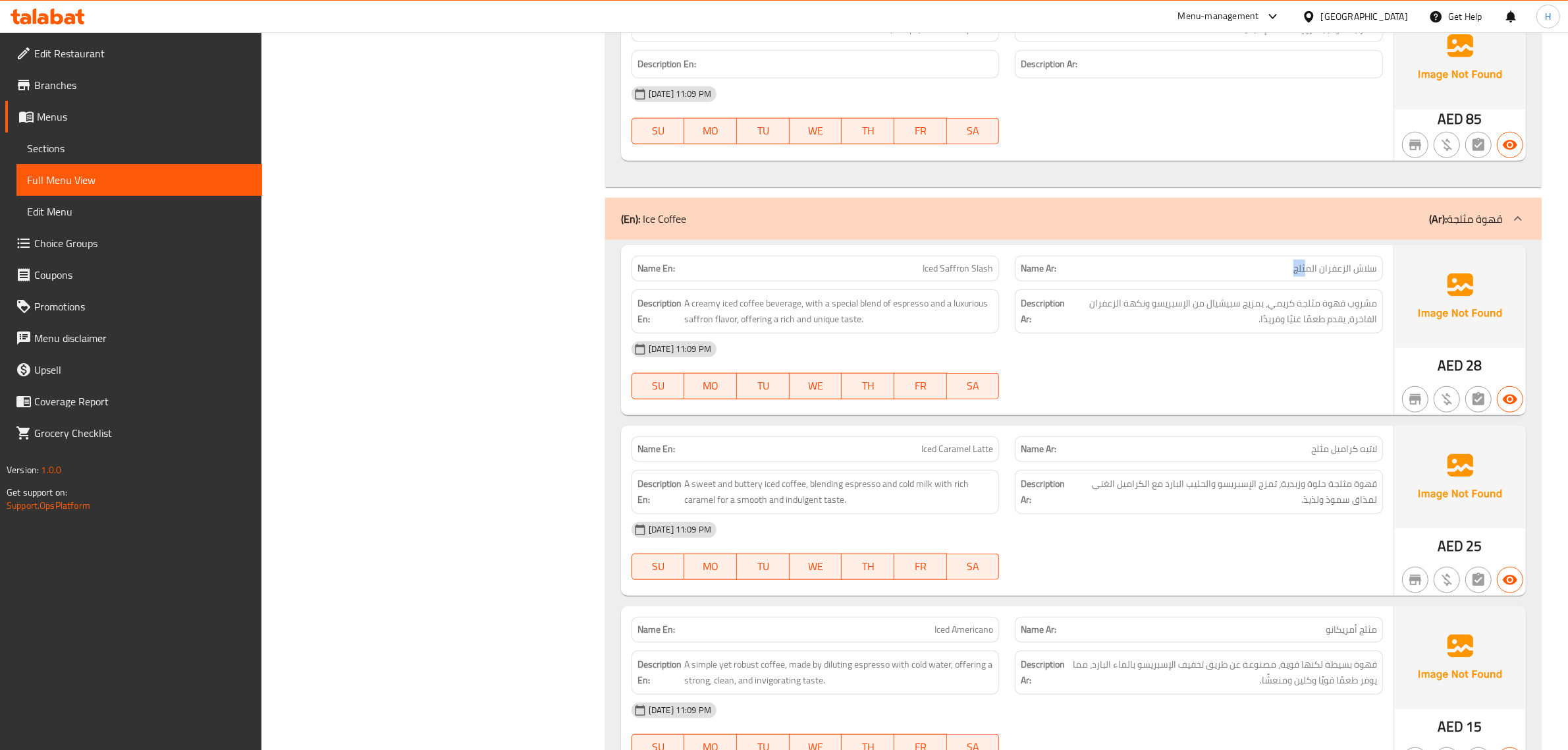
drag, startPoint x: 1309, startPoint y: 274, endPoint x: 1285, endPoint y: 274, distance: 24.0
click at [1285, 274] on p "Name Ar: سلاش الزعفران المثلج" at bounding box center [1199, 268] width 356 height 14
click at [1301, 272] on span "سلاش الزعفران المثلج" at bounding box center [1334, 268] width 83 height 14
drag, startPoint x: 1310, startPoint y: 272, endPoint x: 1288, endPoint y: 272, distance: 22.0
click at [1288, 272] on p "Name Ar: سلاش الزعفران المثلج" at bounding box center [1199, 268] width 356 height 14
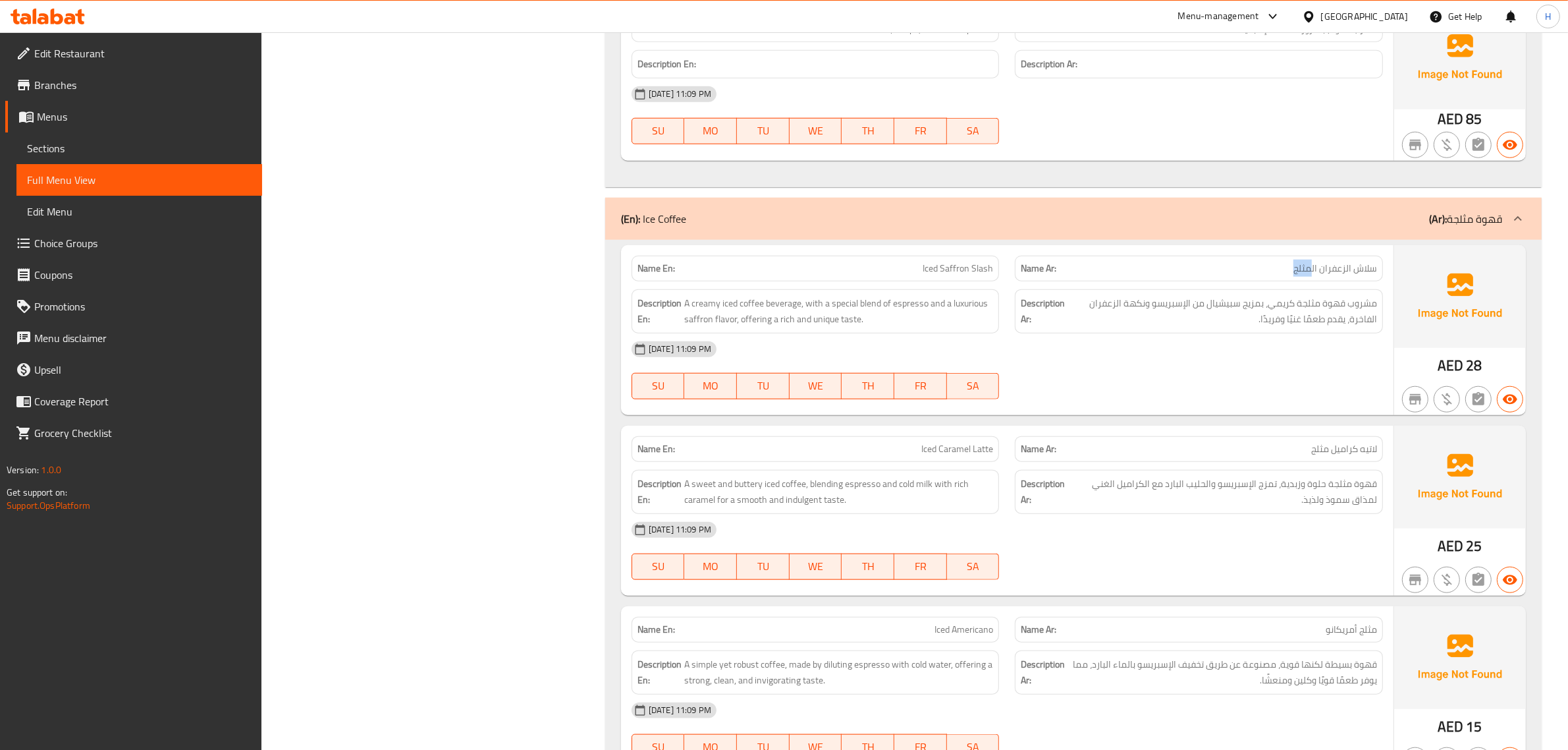
copy span "مثلج"
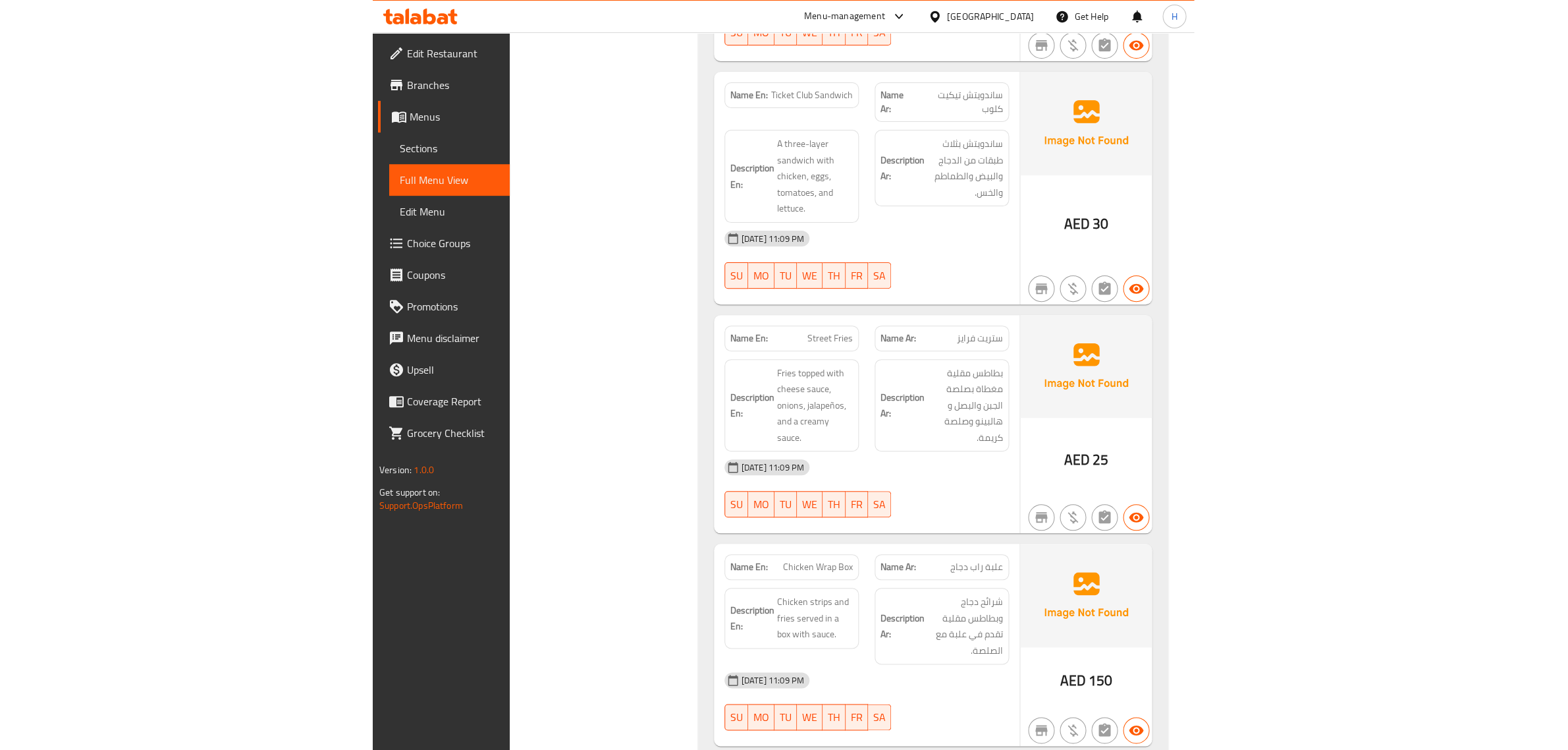
scroll to position [13123, 0]
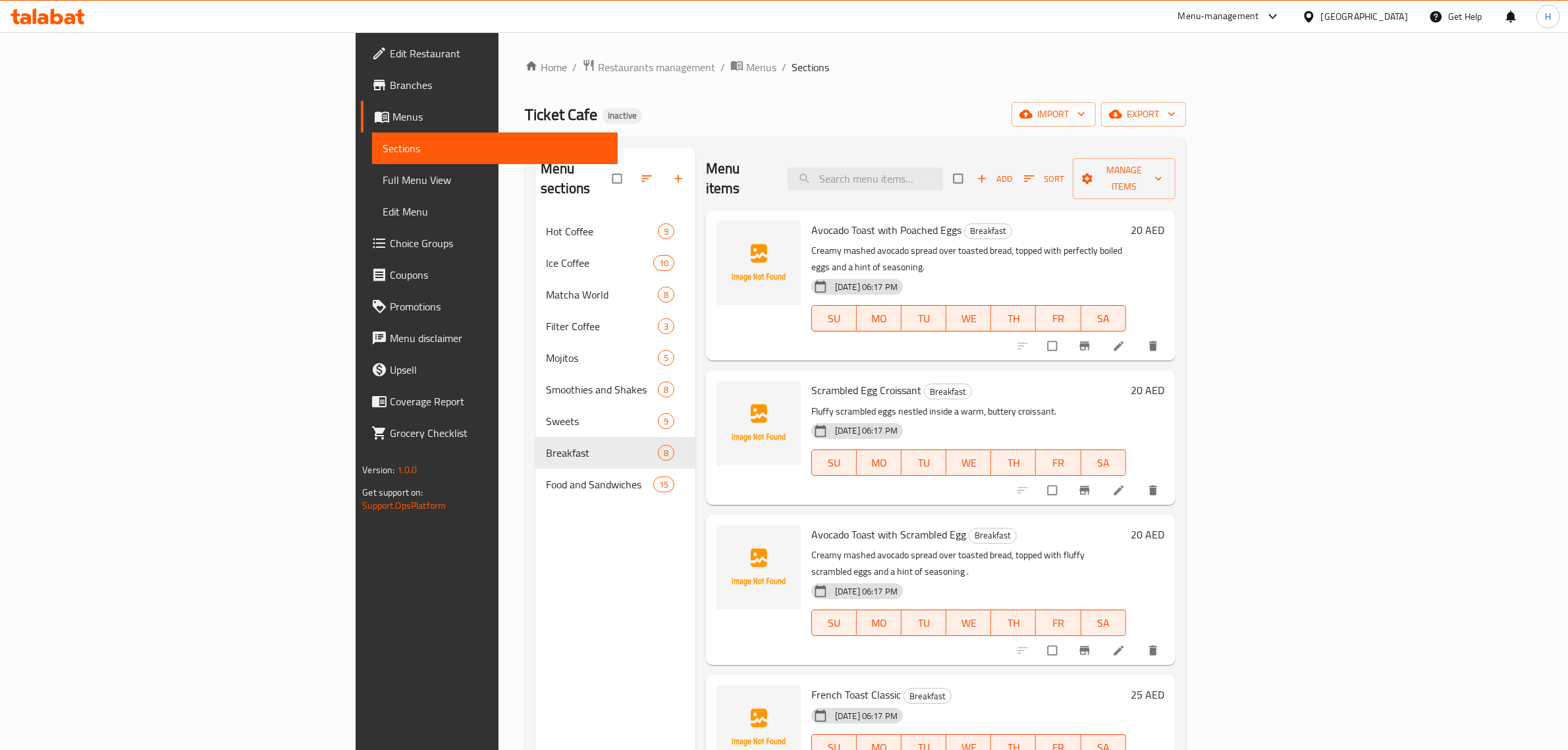
click at [1368, 21] on div "[GEOGRAPHIC_DATA]" at bounding box center [1365, 16] width 87 height 15
click at [1288, 138] on div "[GEOGRAPHIC_DATA]" at bounding box center [1308, 136] width 198 height 31
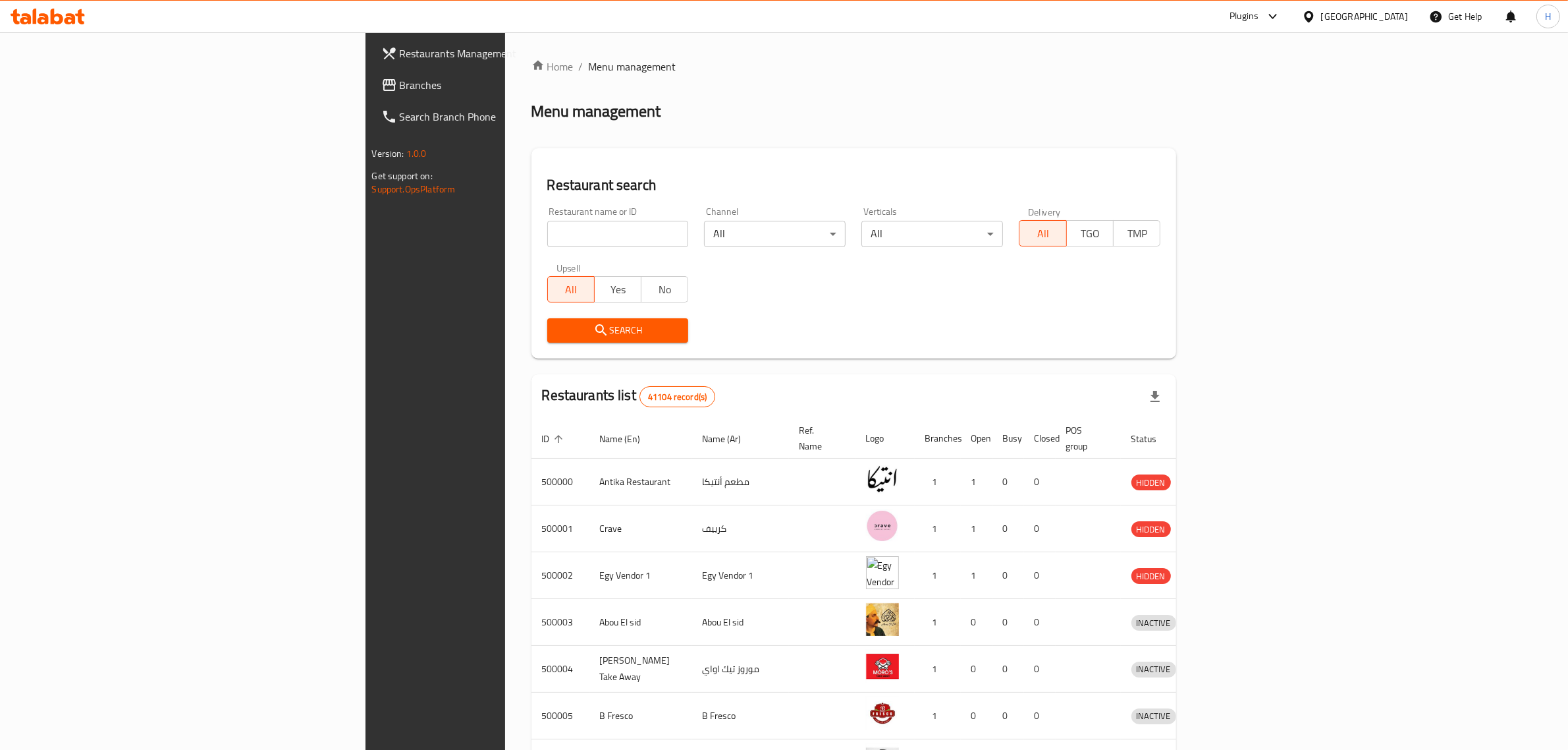
click at [381, 91] on icon at bounding box center [389, 85] width 16 height 16
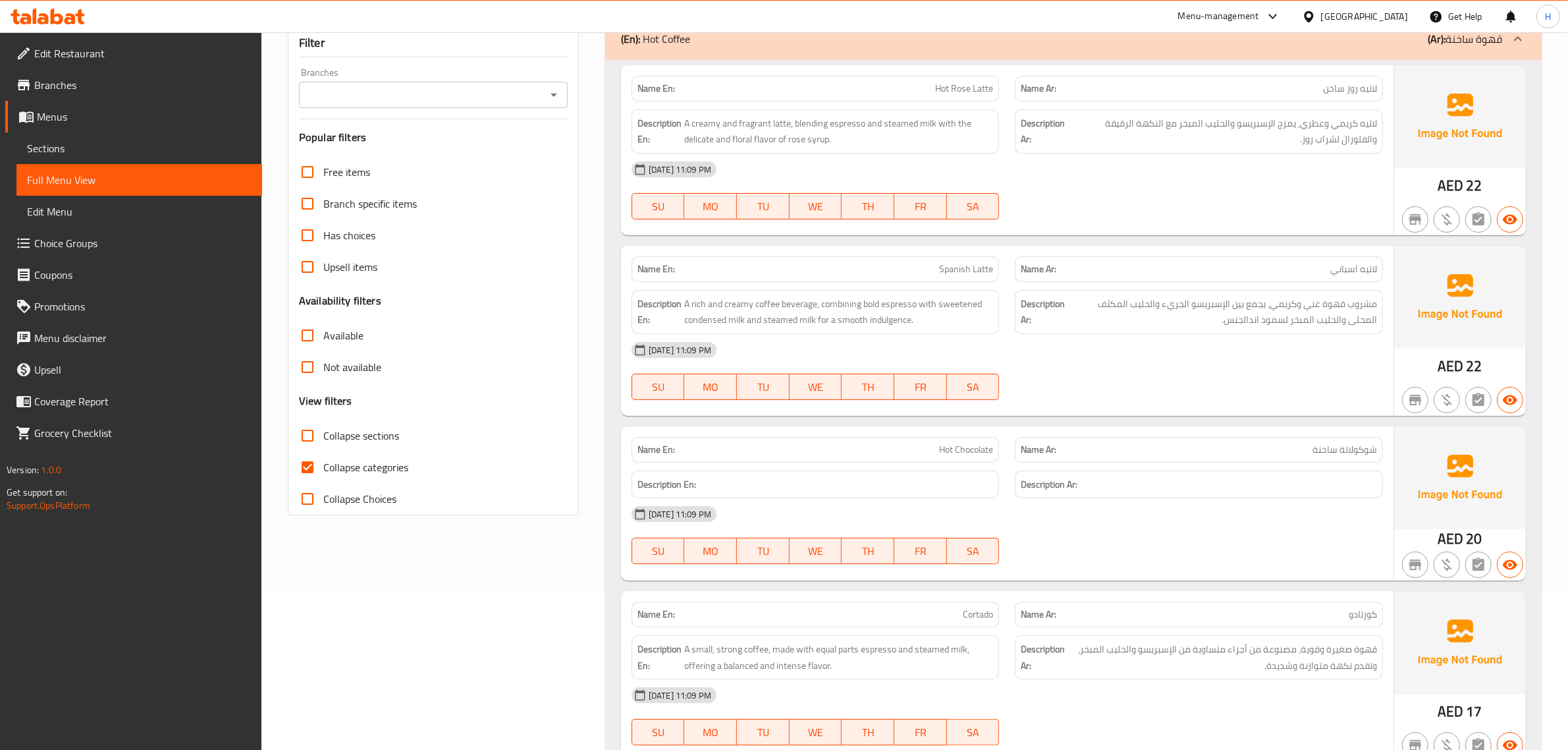
scroll to position [164, 0]
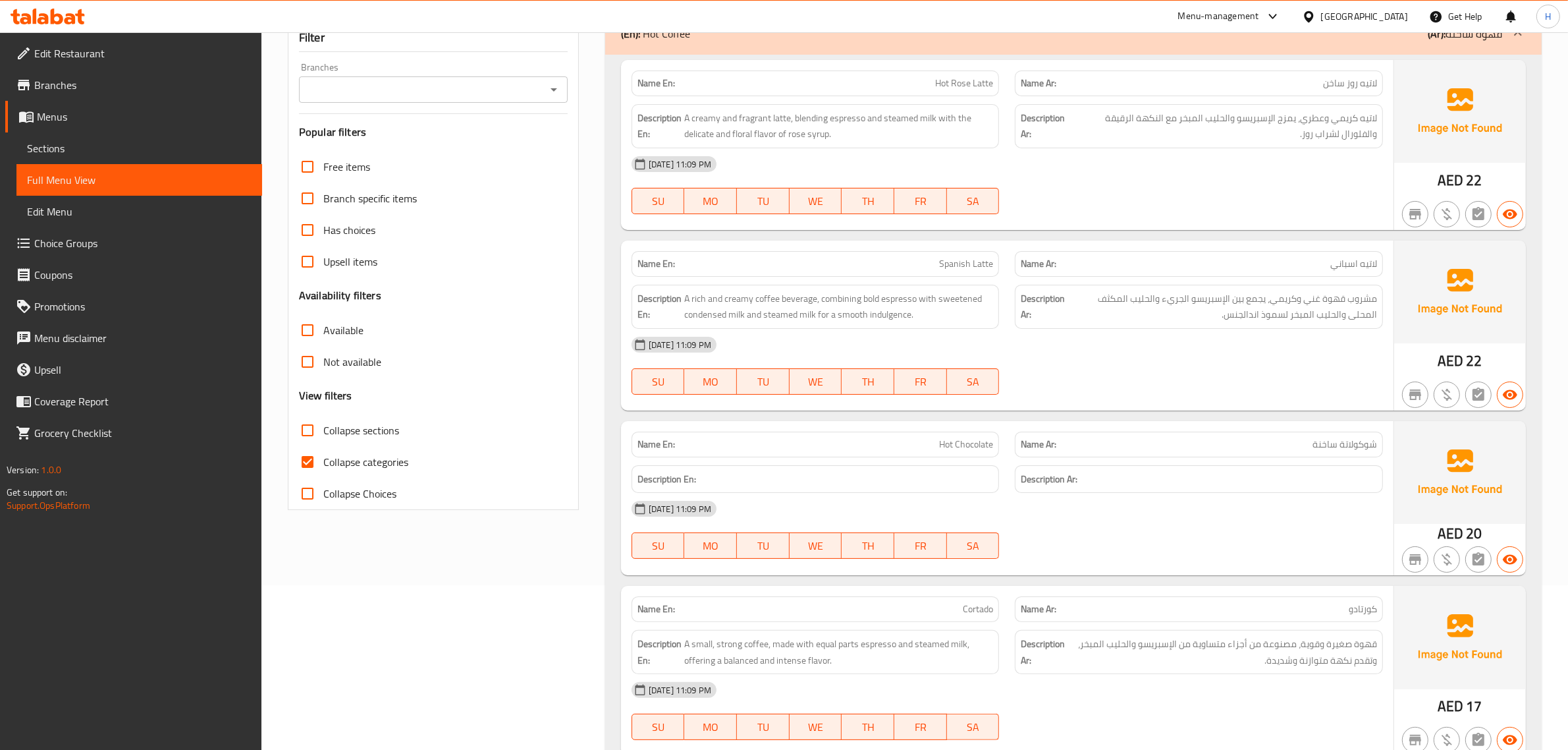
click at [313, 463] on input "Collapse categories" at bounding box center [307, 461] width 31 height 31
checkbox input "false"
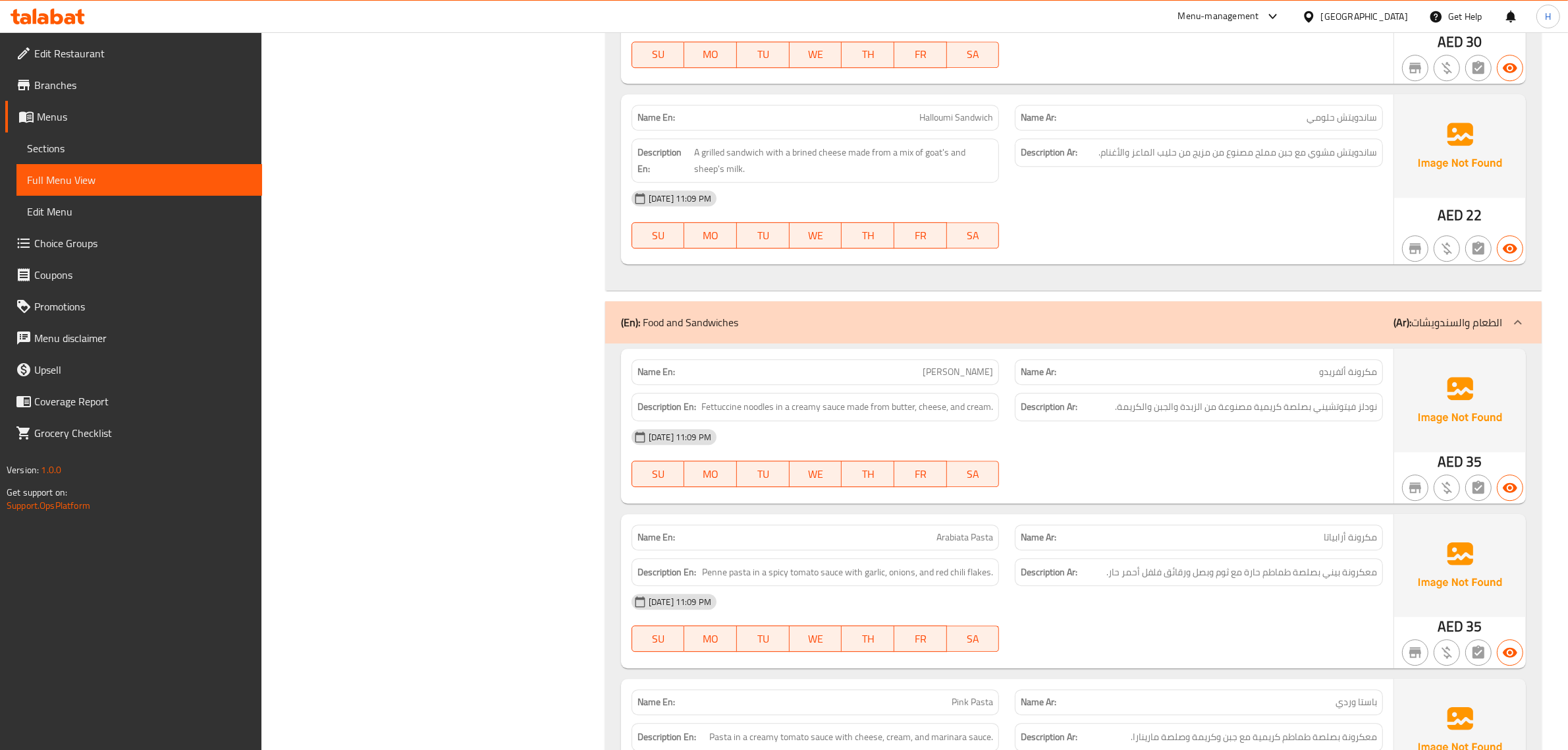
scroll to position [10982, 0]
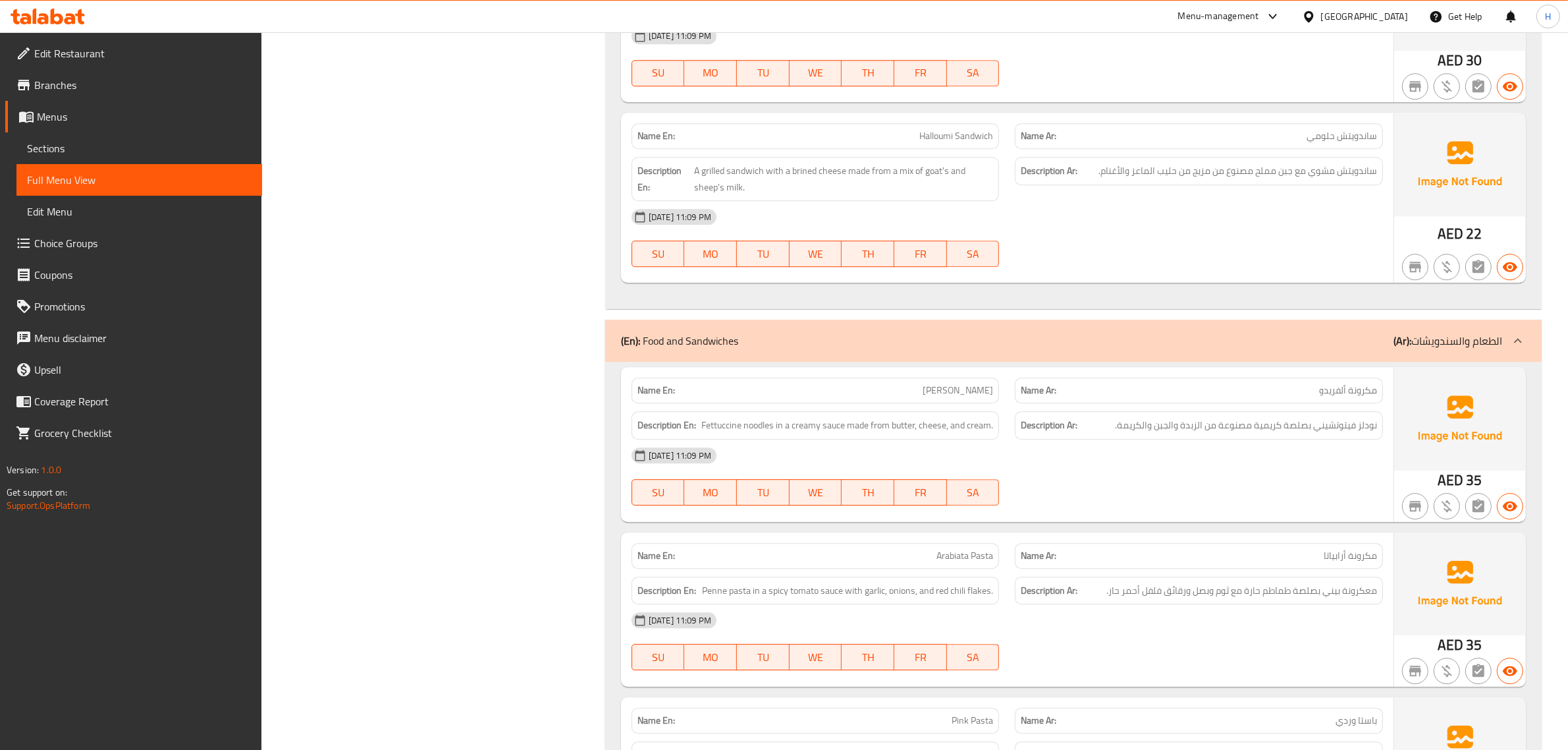
click at [1364, 17] on div "[GEOGRAPHIC_DATA]" at bounding box center [1365, 16] width 87 height 15
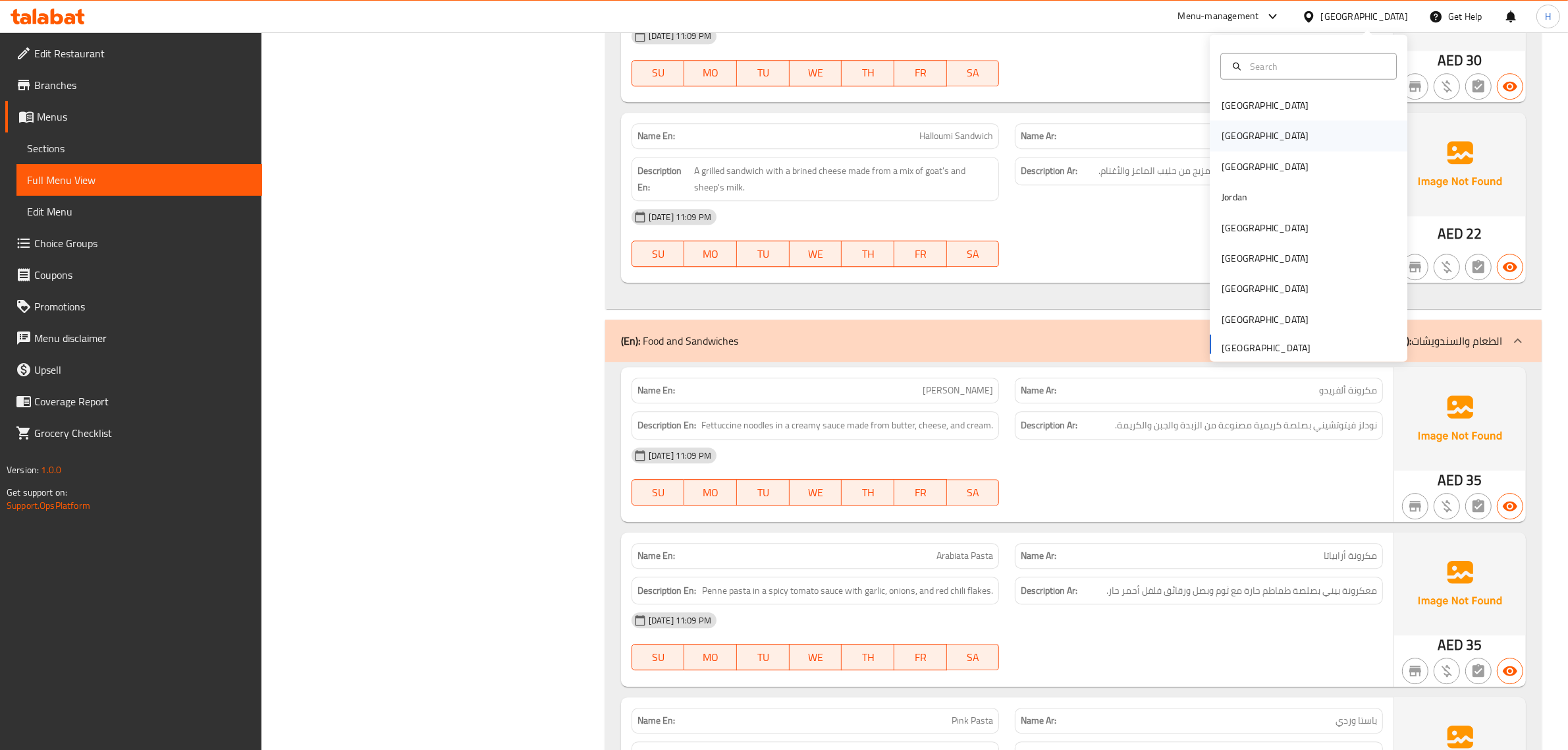
click at [1233, 134] on div "Egypt" at bounding box center [1265, 136] width 108 height 31
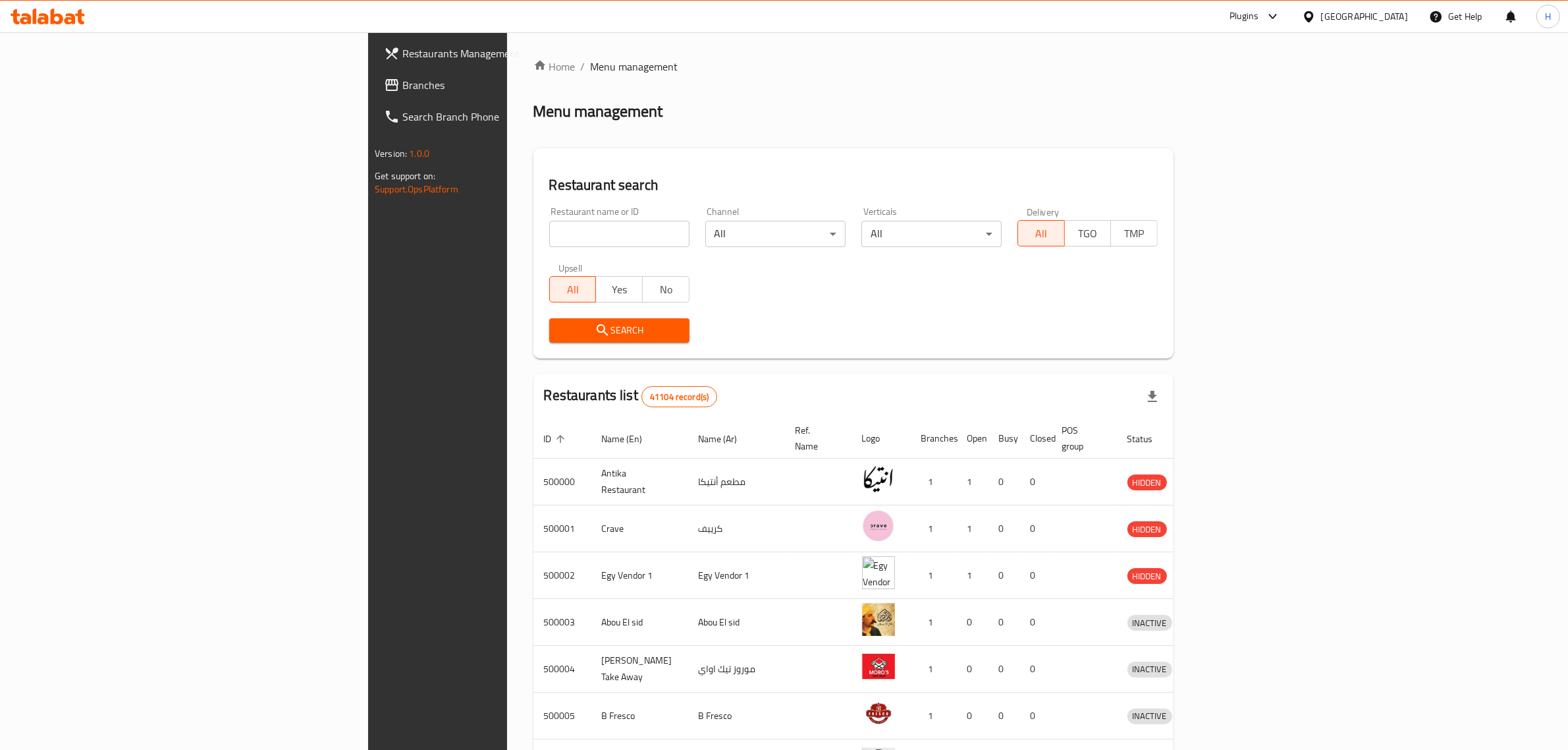
click at [403, 84] on span "Branches" at bounding box center [511, 85] width 217 height 16
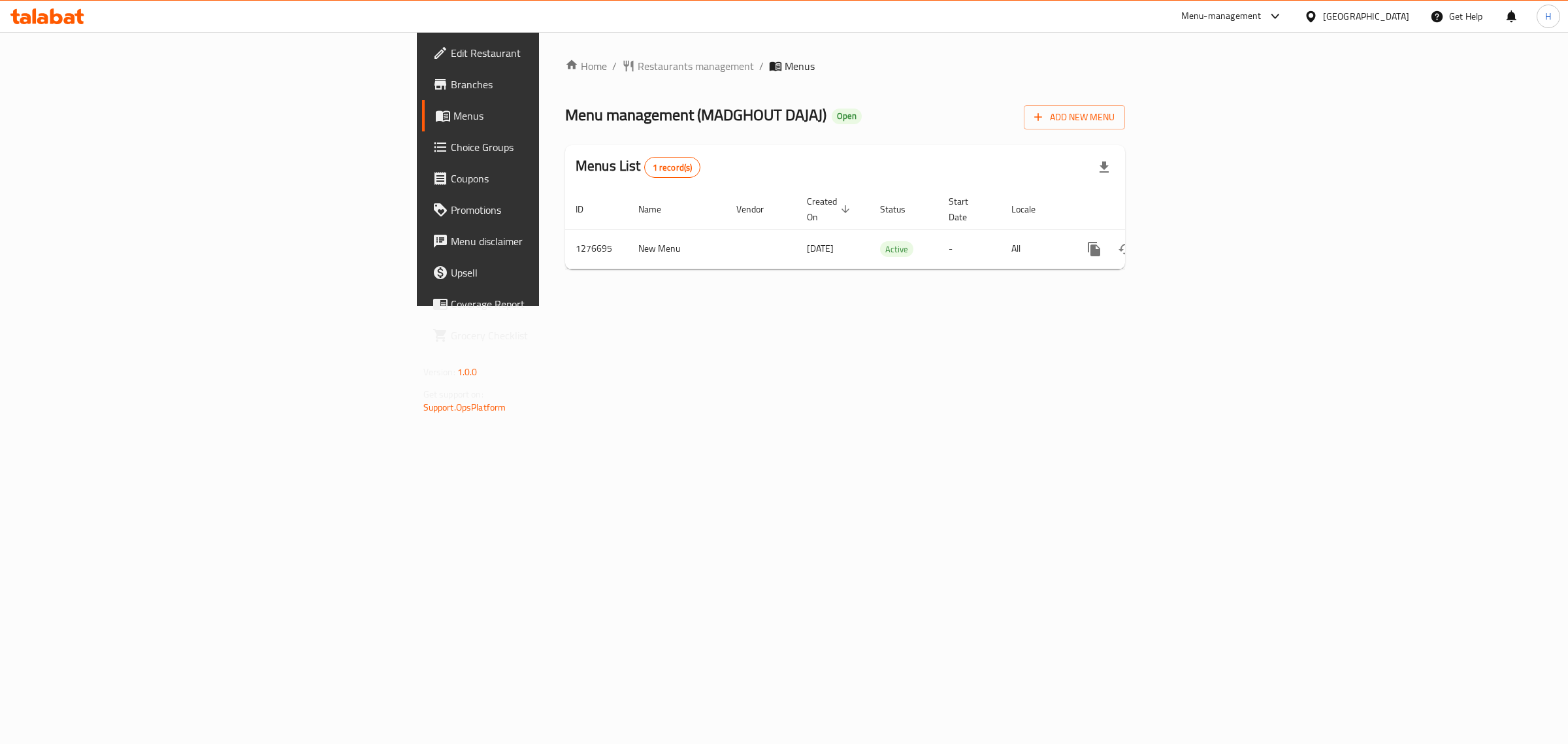
click at [451, 87] on span "Branches" at bounding box center [560, 84] width 218 height 16
